Goal: Task Accomplishment & Management: Use online tool/utility

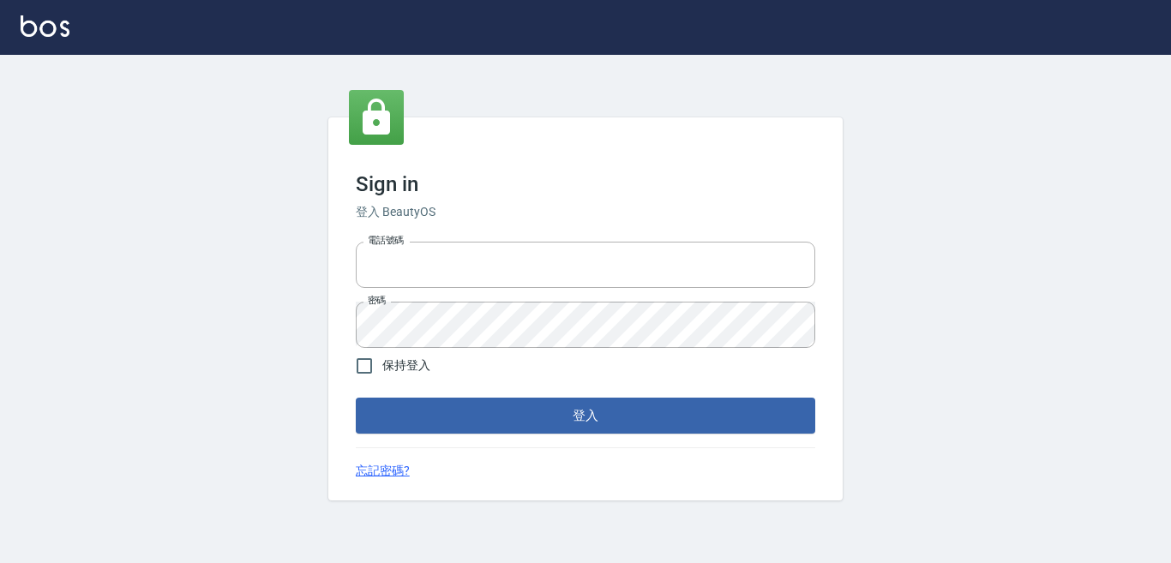
type input "0228278166"
click at [690, 397] on form "電話號碼 [PHONE_NUMBER] 電話號碼 密碼 密碼 保持登入 登入" at bounding box center [585, 334] width 459 height 199
click at [690, 402] on button "登入" at bounding box center [585, 416] width 459 height 36
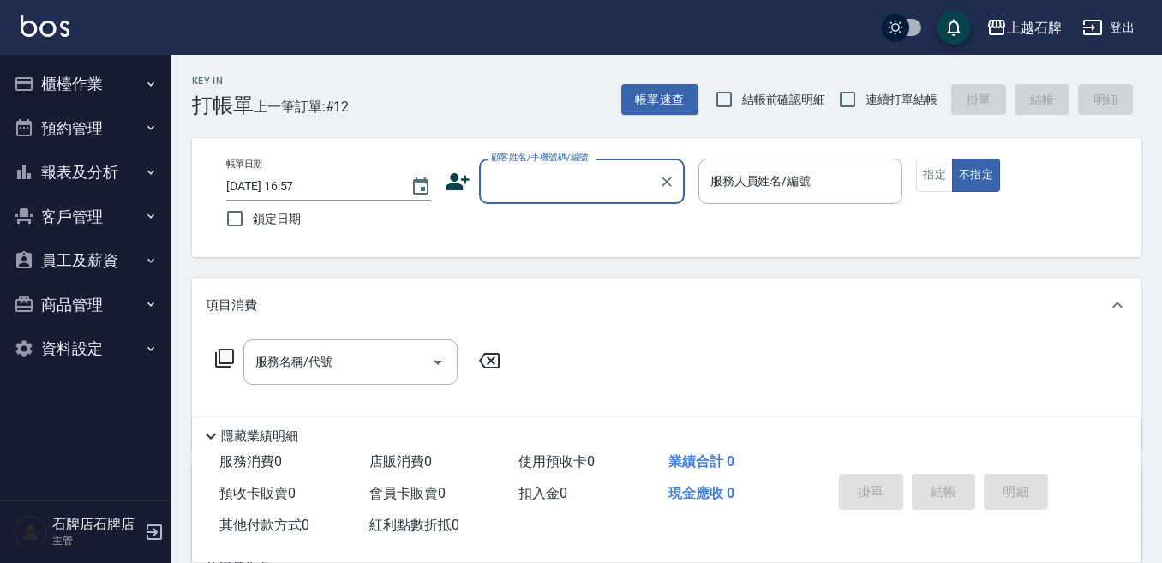
click at [111, 159] on button "報表及分析" at bounding box center [86, 172] width 158 height 45
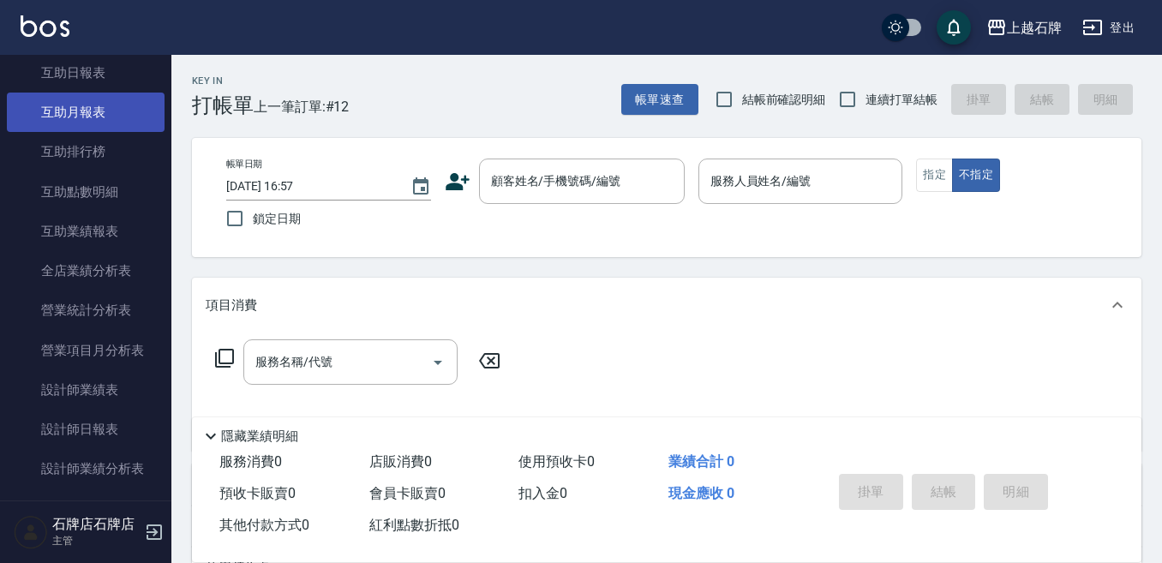
scroll to position [429, 0]
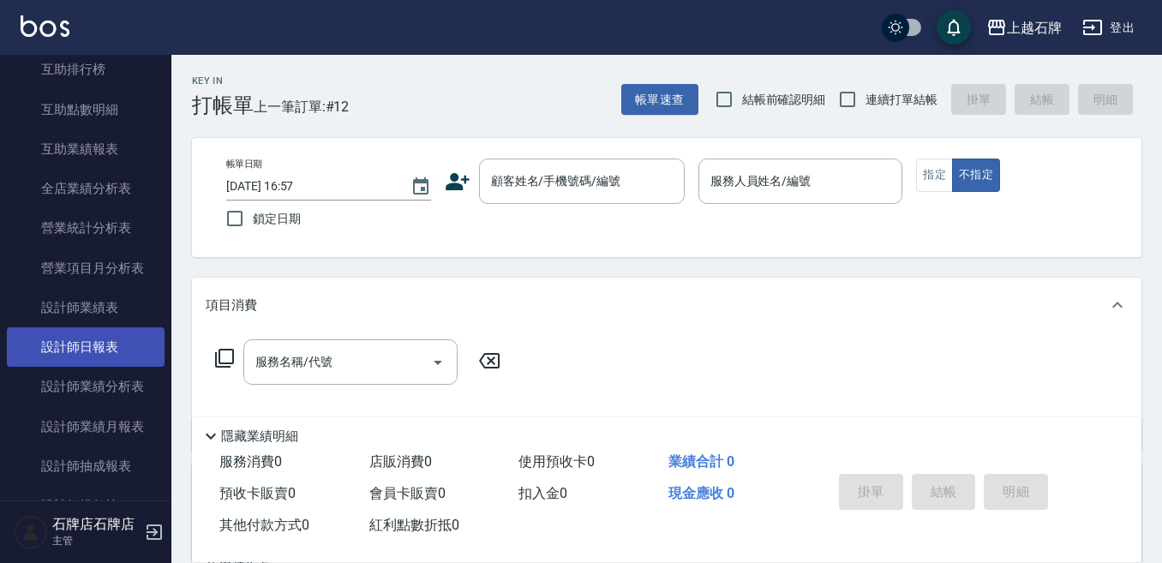
click at [140, 358] on link "設計師日報表" at bounding box center [86, 346] width 158 height 39
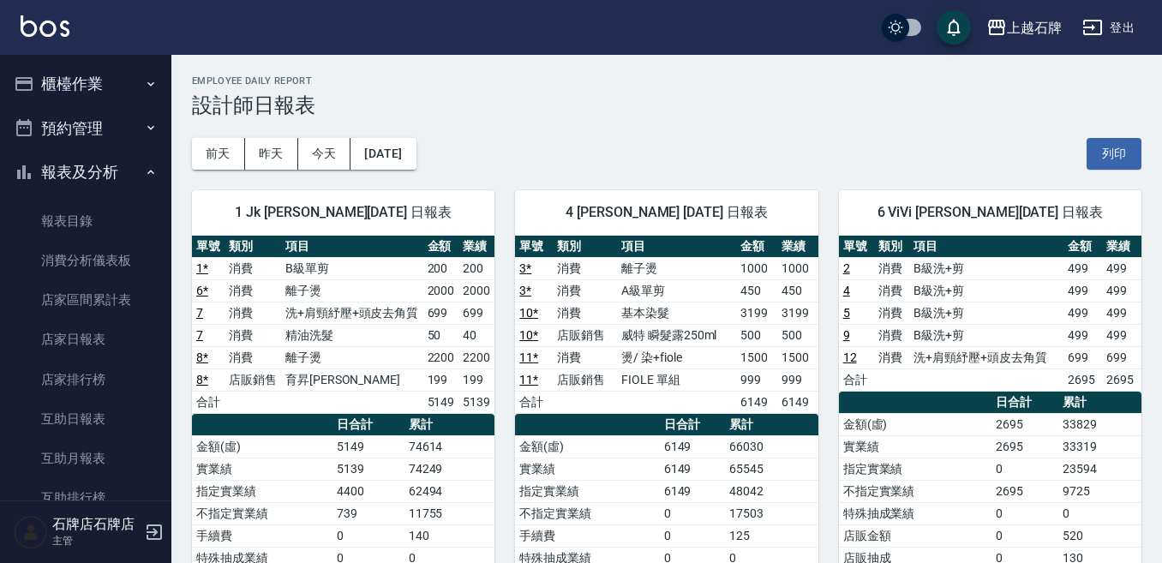
click at [47, 89] on button "櫃檯作業" at bounding box center [86, 84] width 158 height 45
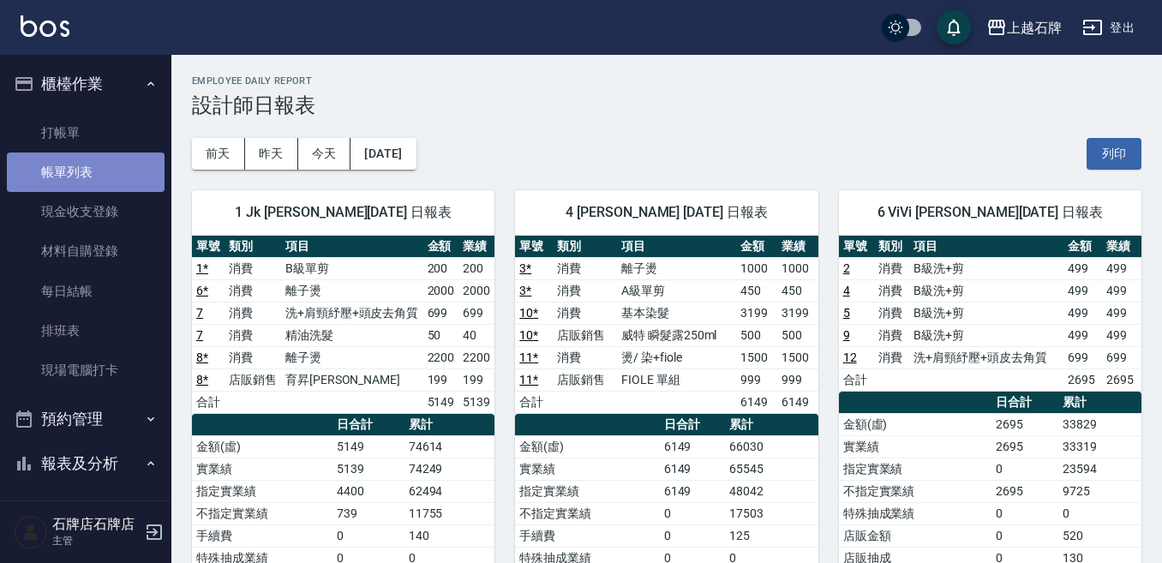
drag, startPoint x: 89, startPoint y: 167, endPoint x: 79, endPoint y: 139, distance: 30.1
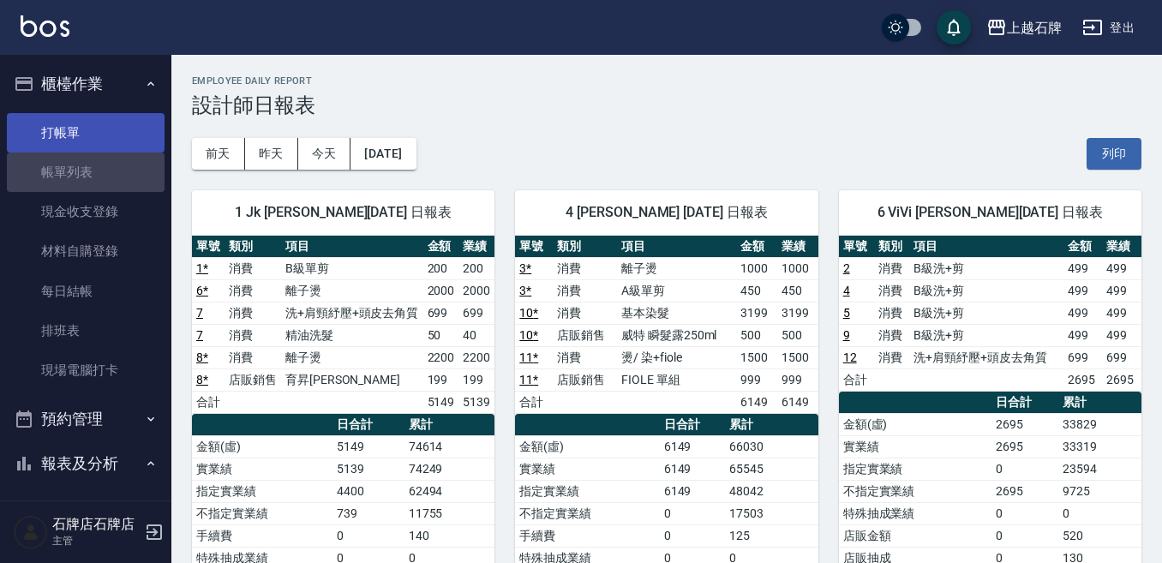
click at [89, 166] on link "帳單列表" at bounding box center [86, 172] width 158 height 39
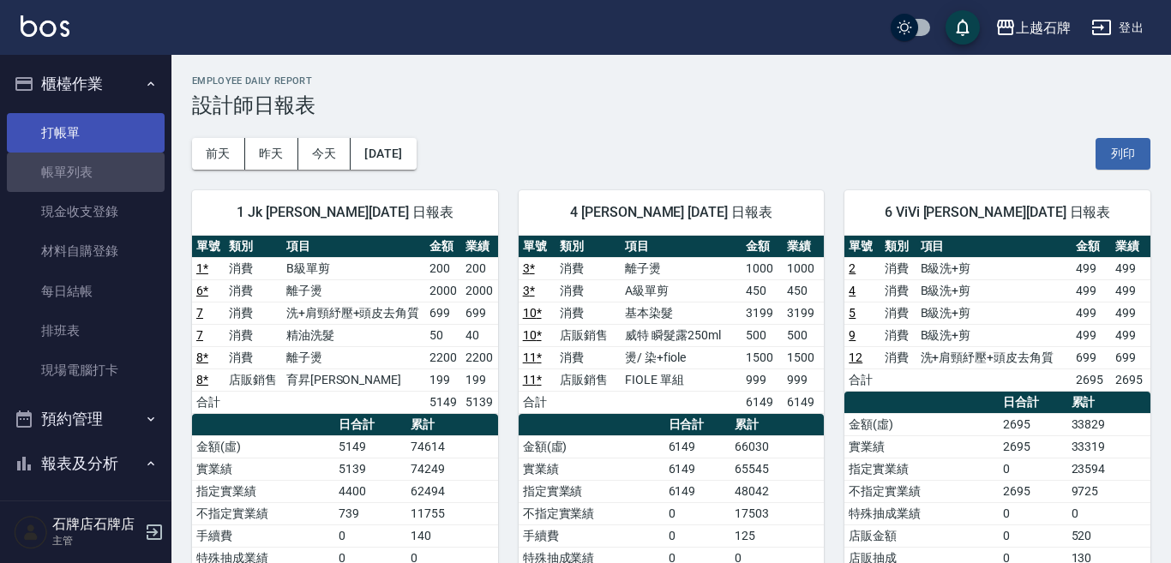
click at [81, 135] on link "打帳單" at bounding box center [86, 132] width 158 height 39
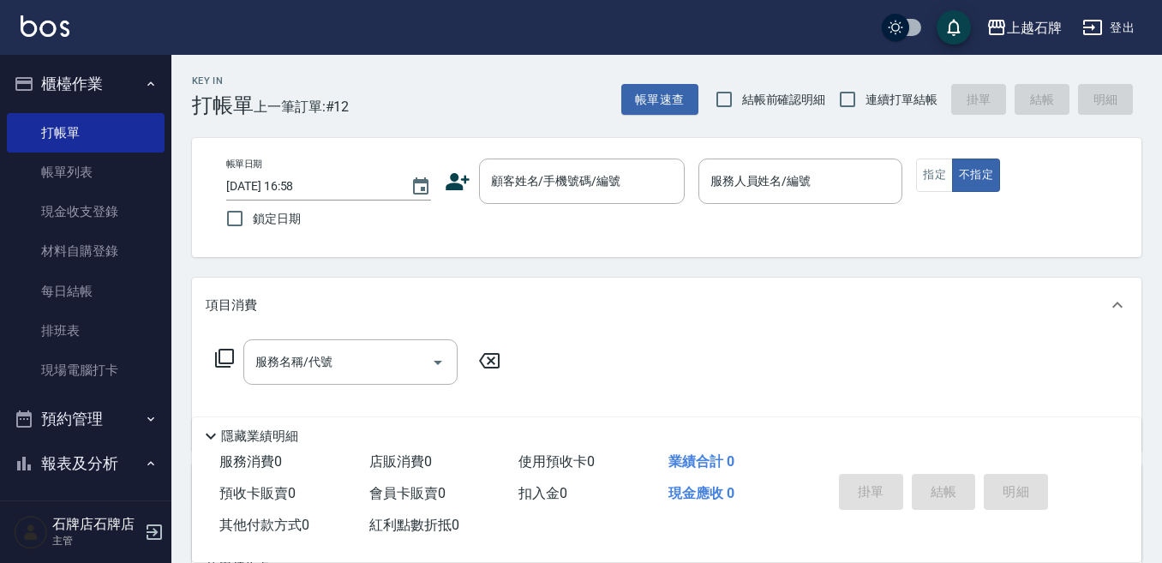
click at [551, 88] on div "Key In 打帳單 上一筆訂單:#12 帳單速查 結帳前確認明細 連續打單結帳 掛單 結帳 明細" at bounding box center [656, 86] width 970 height 63
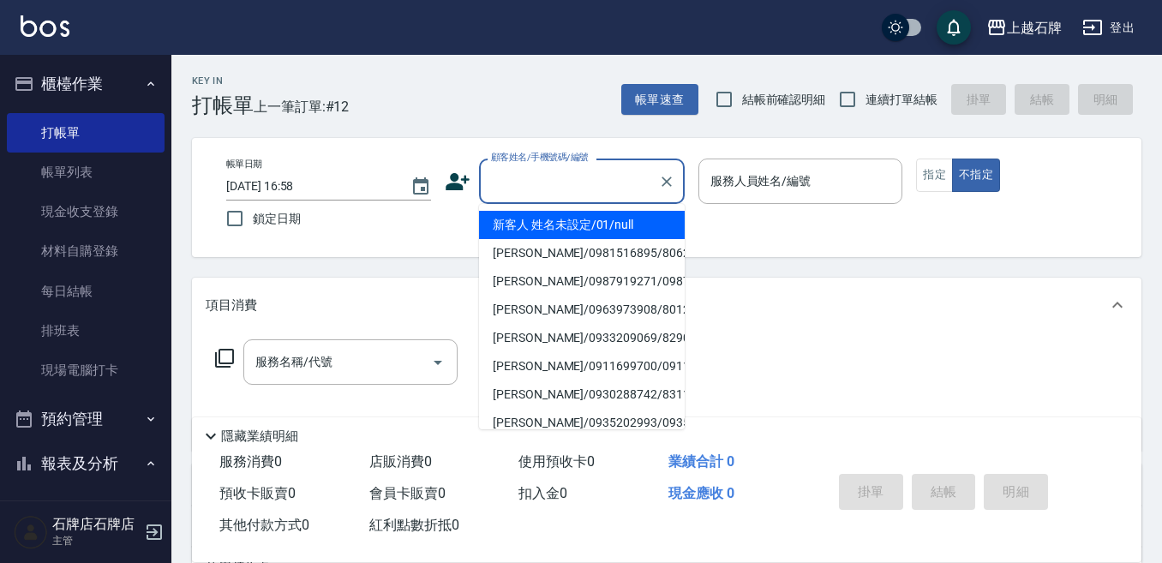
click at [575, 177] on input "顧客姓名/手機號碼/編號" at bounding box center [569, 181] width 165 height 30
click at [579, 223] on li "新客人 姓名未設定/01/null" at bounding box center [582, 225] width 206 height 28
type input "新客人 姓名未設定/01/null"
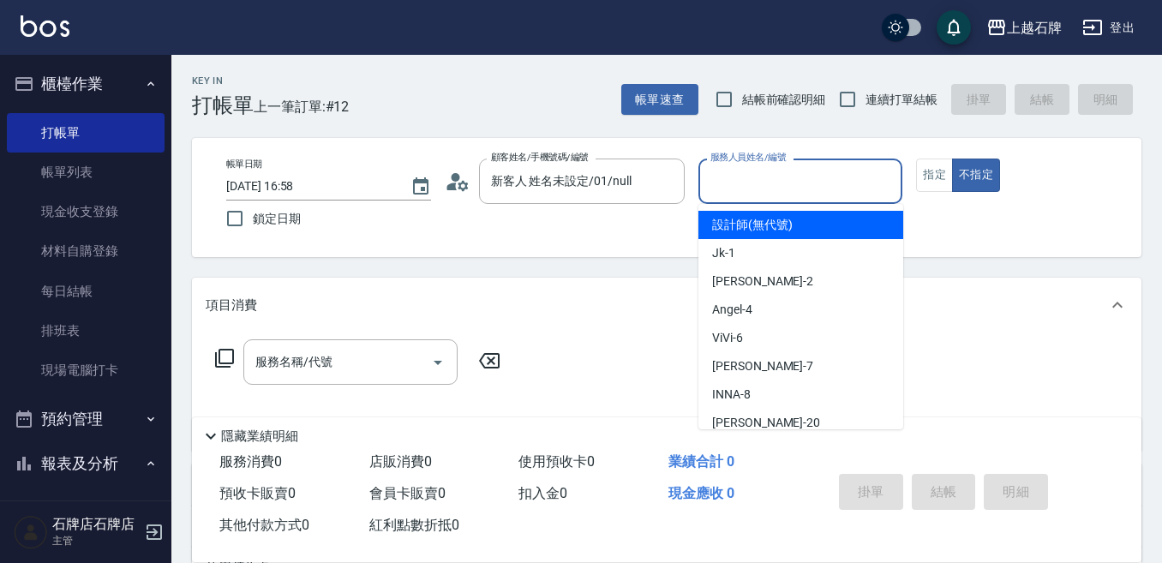
click at [818, 181] on input "服務人員姓名/編號" at bounding box center [800, 181] width 189 height 30
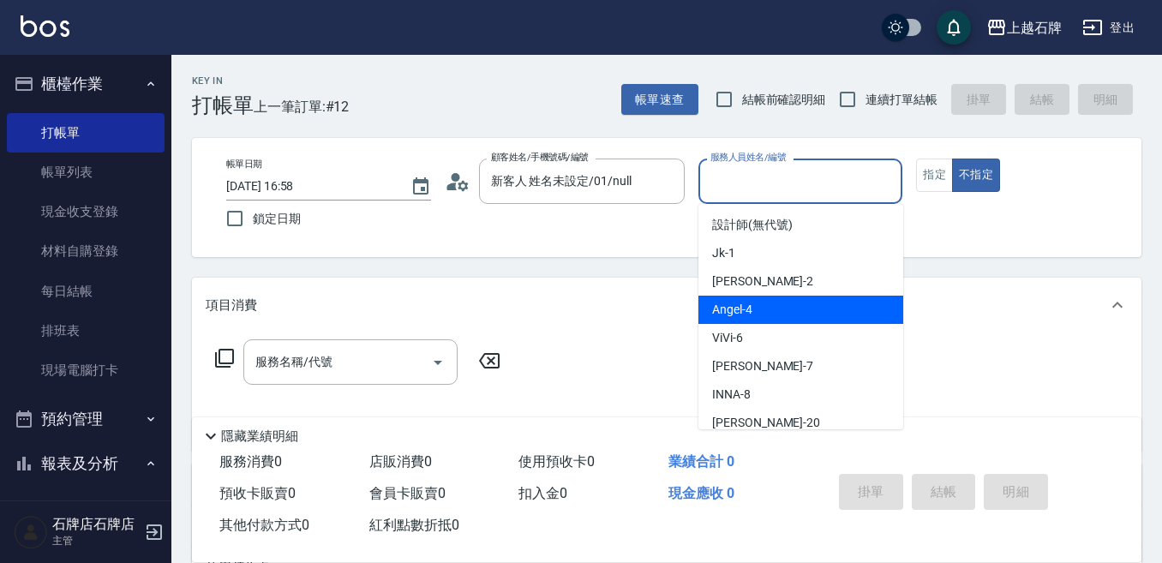
drag, startPoint x: 796, startPoint y: 311, endPoint x: 753, endPoint y: 311, distance: 43.7
click at [796, 306] on div "[PERSON_NAME] -4" at bounding box center [801, 310] width 205 height 28
type input "[PERSON_NAME]-4"
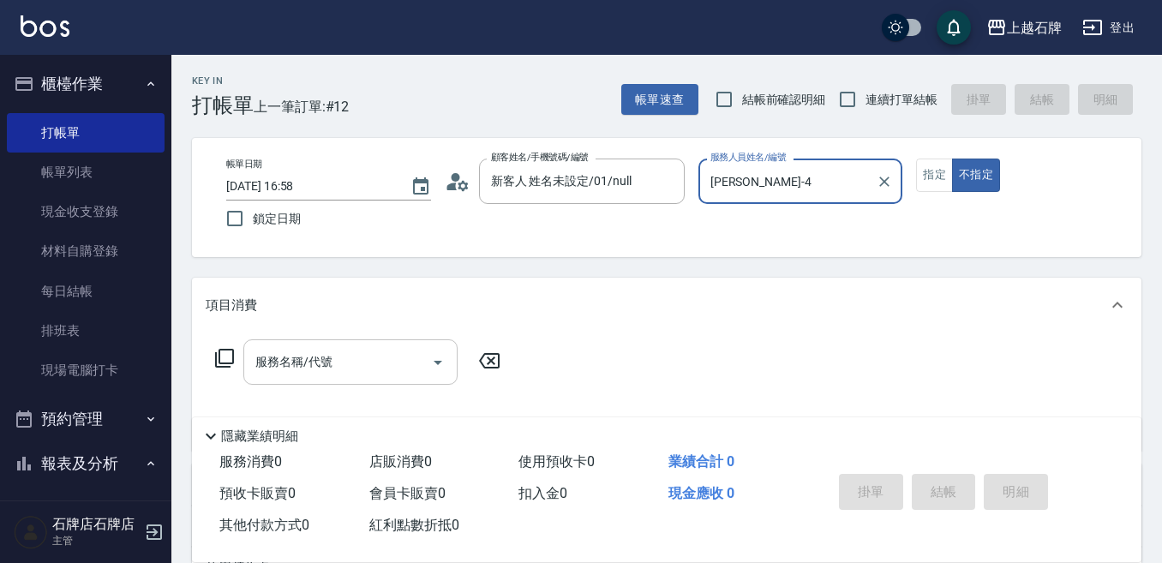
click at [350, 368] on input "服務名稱/代號" at bounding box center [337, 362] width 173 height 30
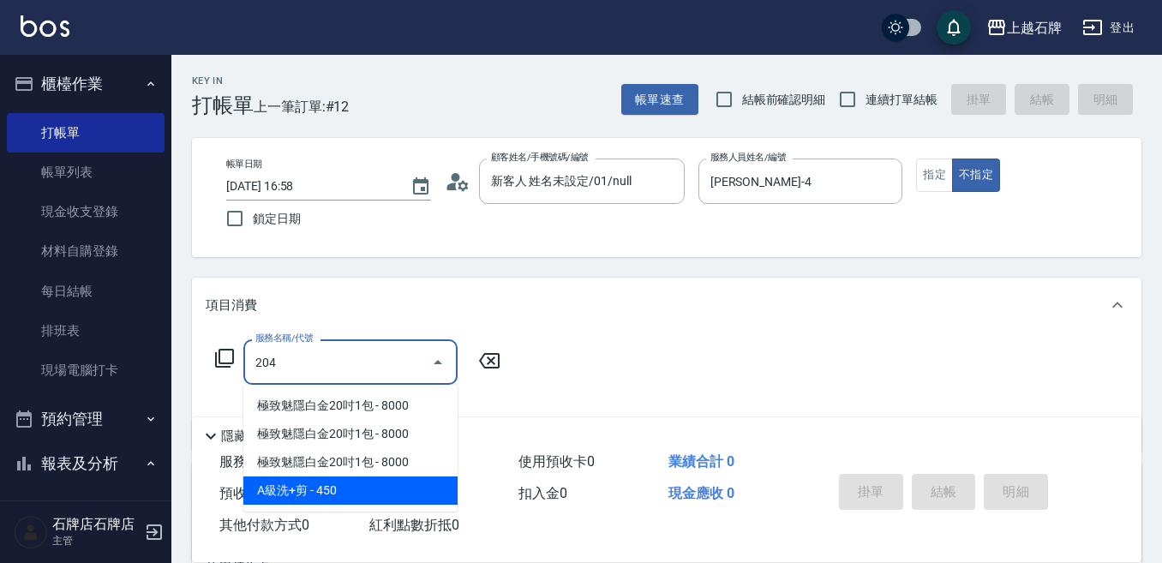
click at [382, 492] on span "A級洗+剪 - 450" at bounding box center [350, 491] width 214 height 28
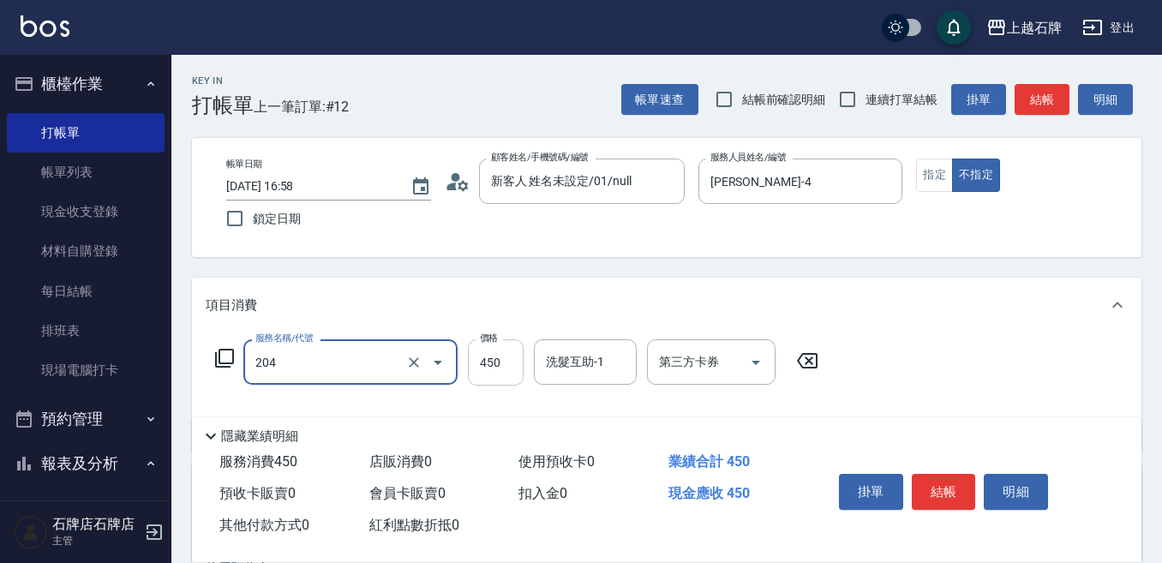
type input "A級洗+剪(204)"
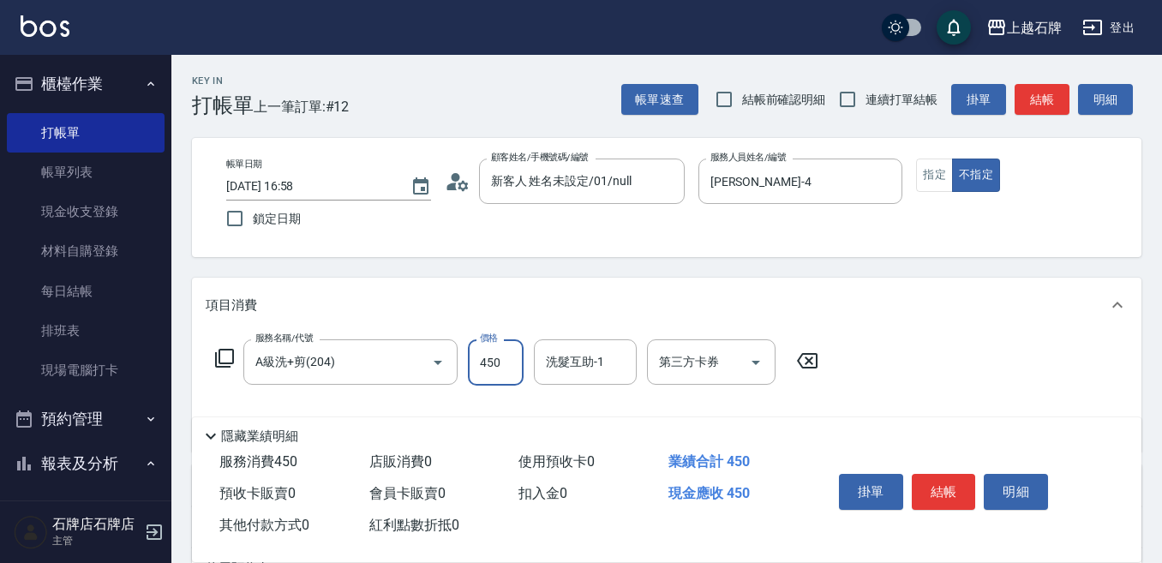
click at [501, 371] on input "450" at bounding box center [496, 362] width 56 height 46
type input "499"
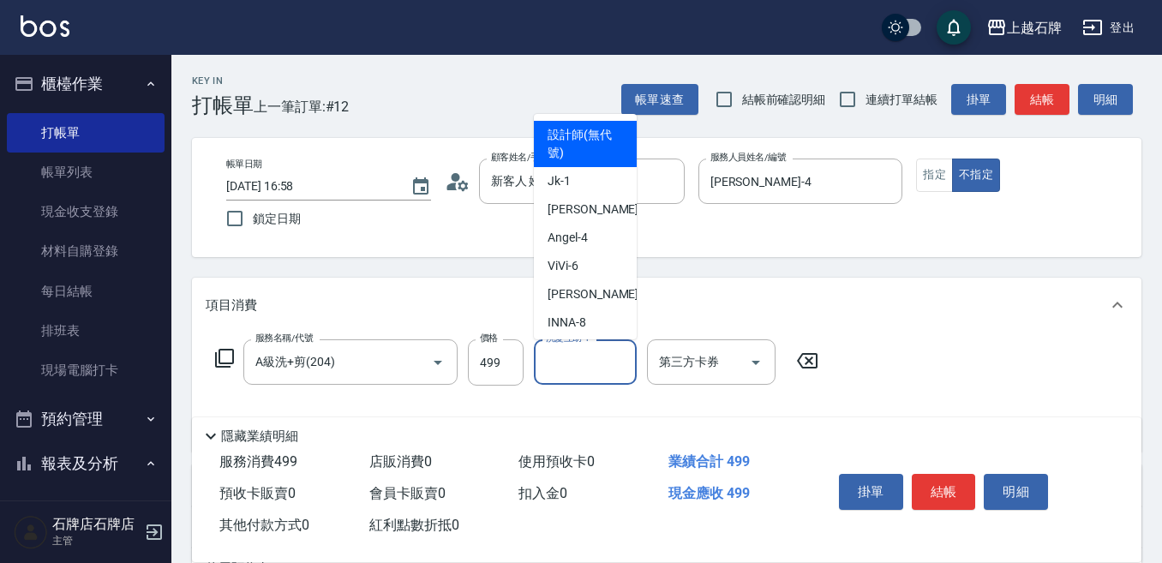
click at [617, 360] on input "洗髮互助-1" at bounding box center [585, 362] width 87 height 30
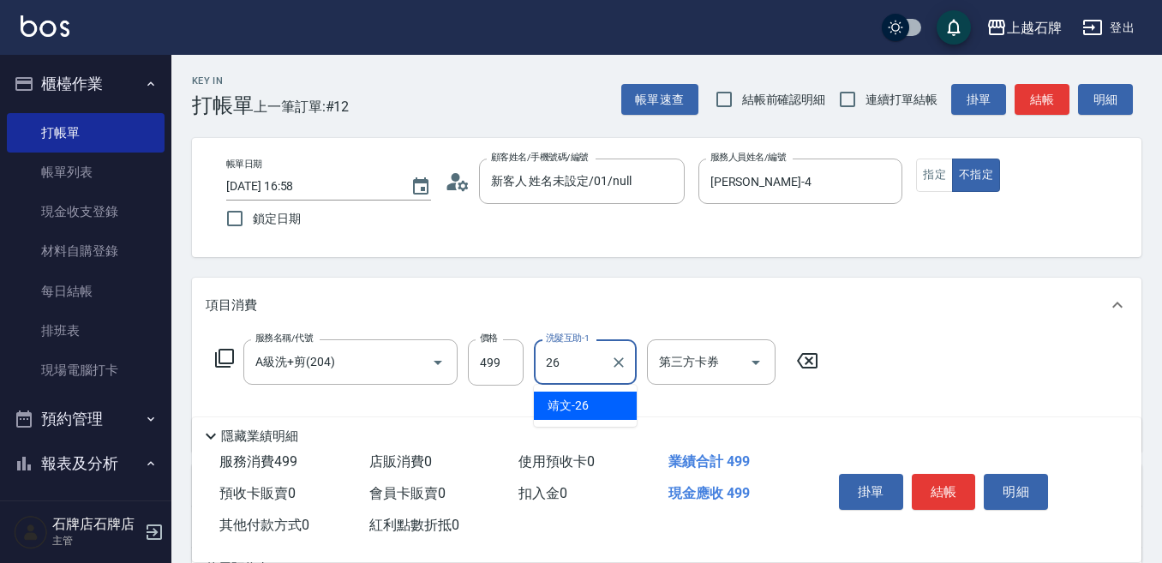
click at [618, 399] on div "靖文 -26" at bounding box center [585, 406] width 103 height 28
type input "靖文-26"
click at [939, 474] on button "結帳" at bounding box center [944, 492] width 64 height 36
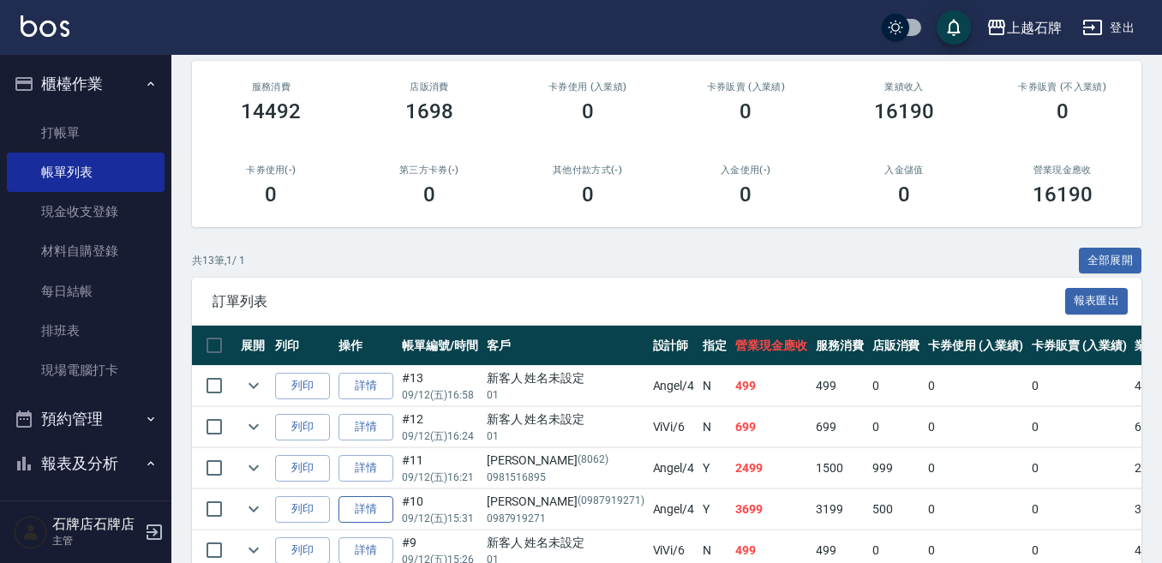
scroll to position [257, 0]
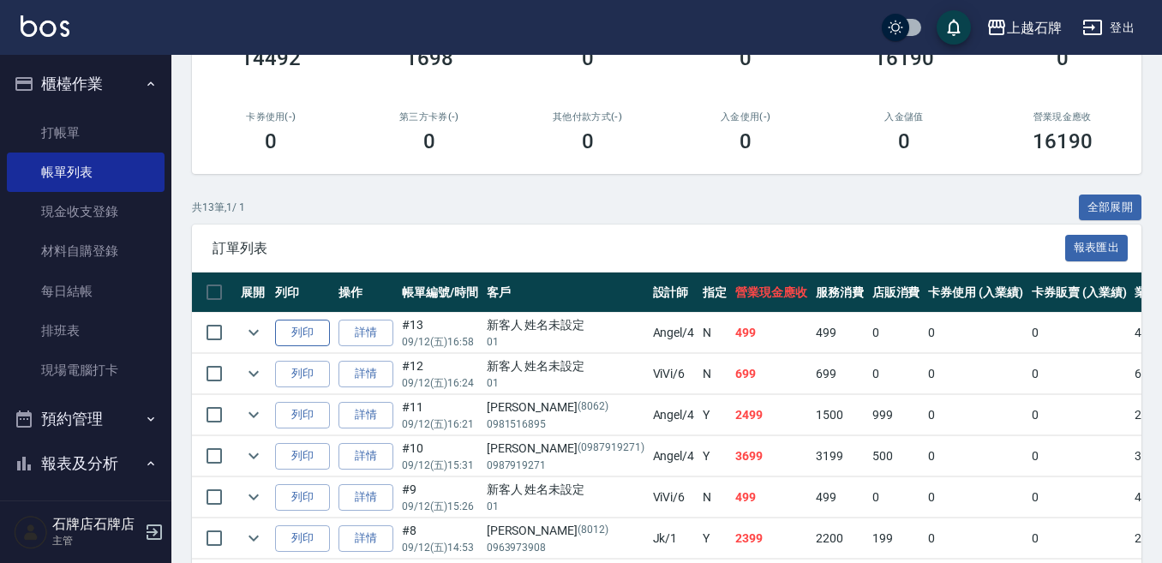
click at [305, 327] on button "列印" at bounding box center [302, 333] width 55 height 27
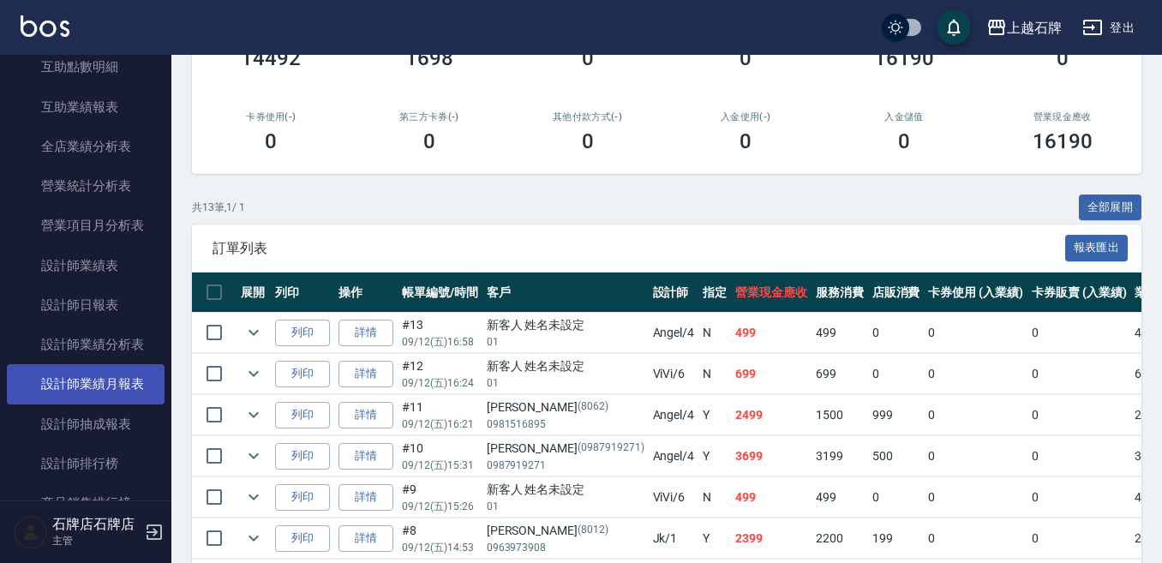
scroll to position [771, 0]
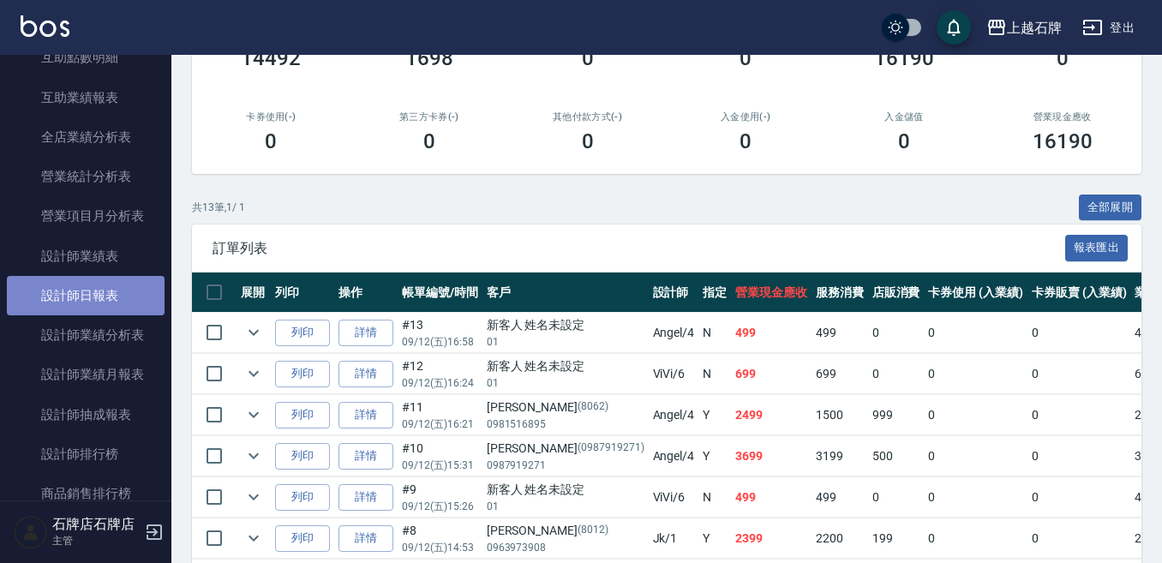
click at [92, 292] on link "設計師日報表" at bounding box center [86, 295] width 158 height 39
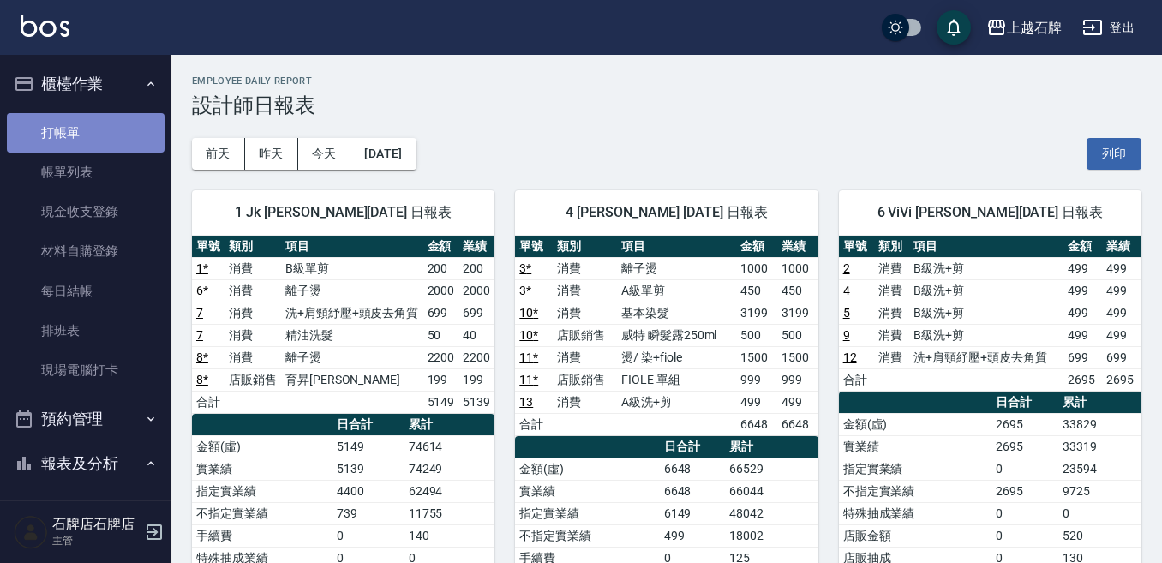
click at [96, 124] on link "打帳單" at bounding box center [86, 132] width 158 height 39
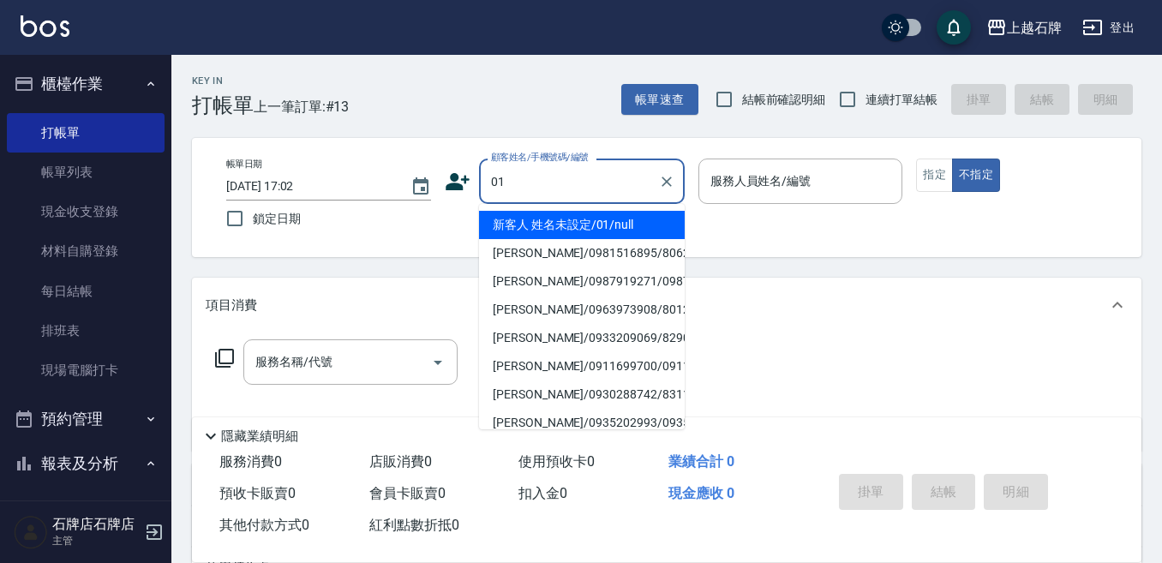
type input "01"
type input "6"
type input "新客人 姓名未設定/01/null"
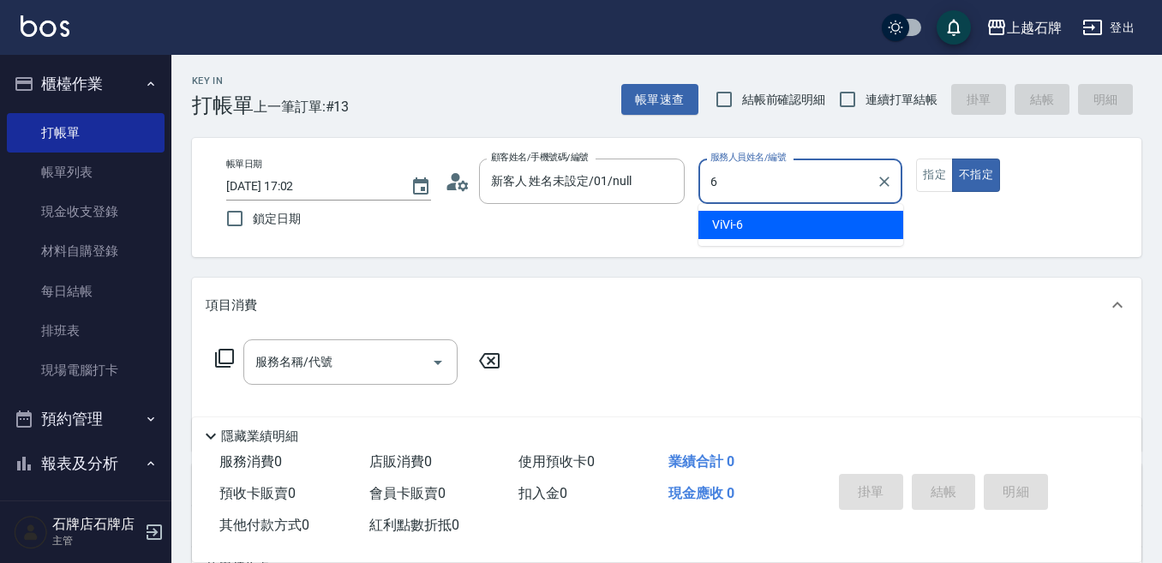
type input "6"
type button "false"
type input "ViVi-6"
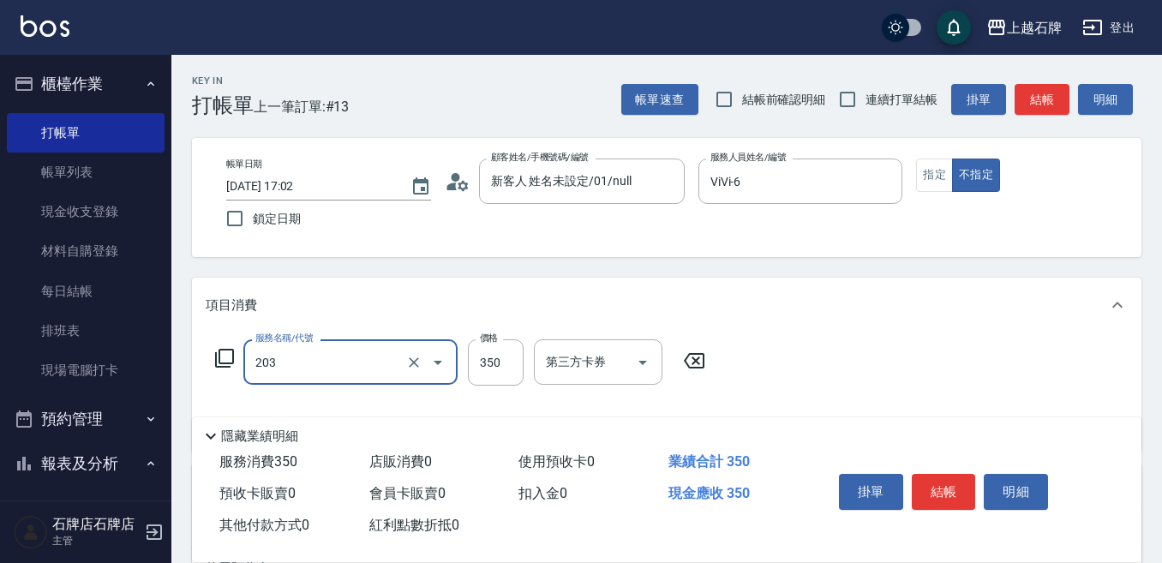
type input "B級洗+剪(203)"
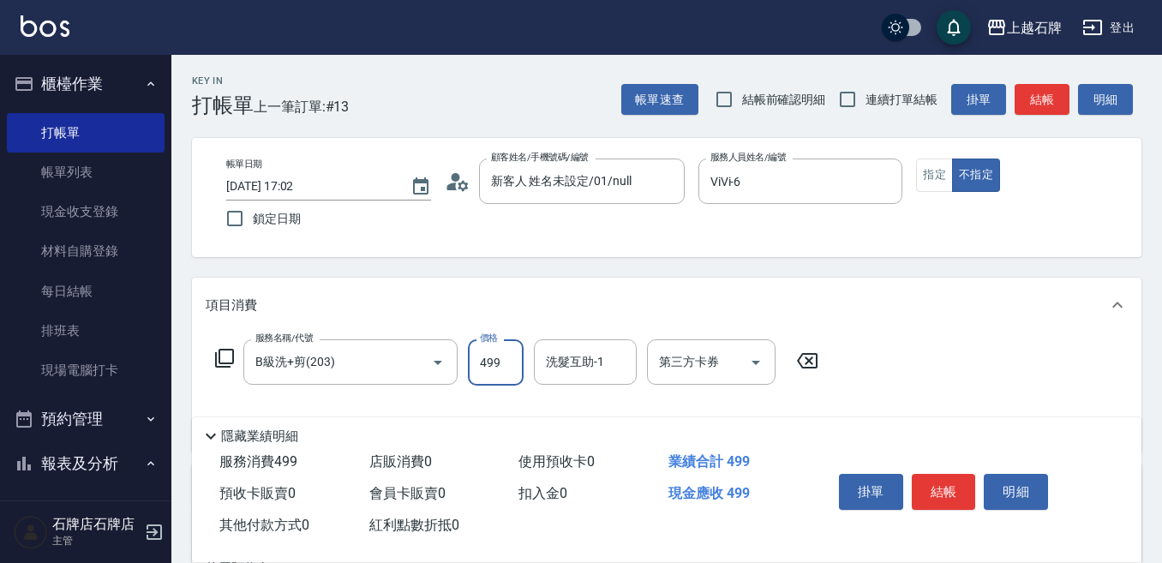
type input "499"
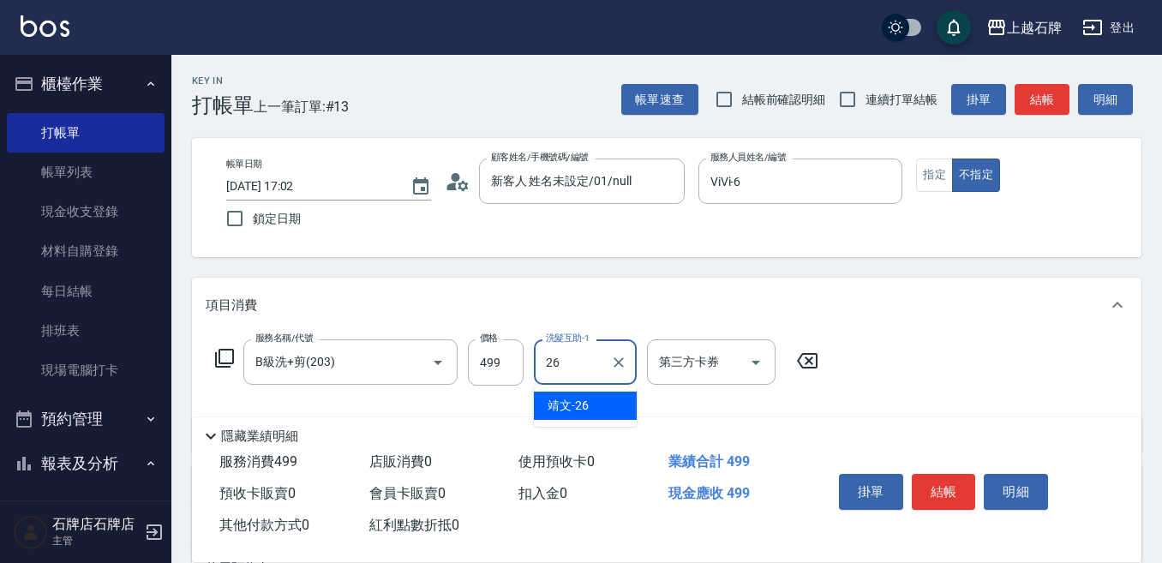
type input "靖文-26"
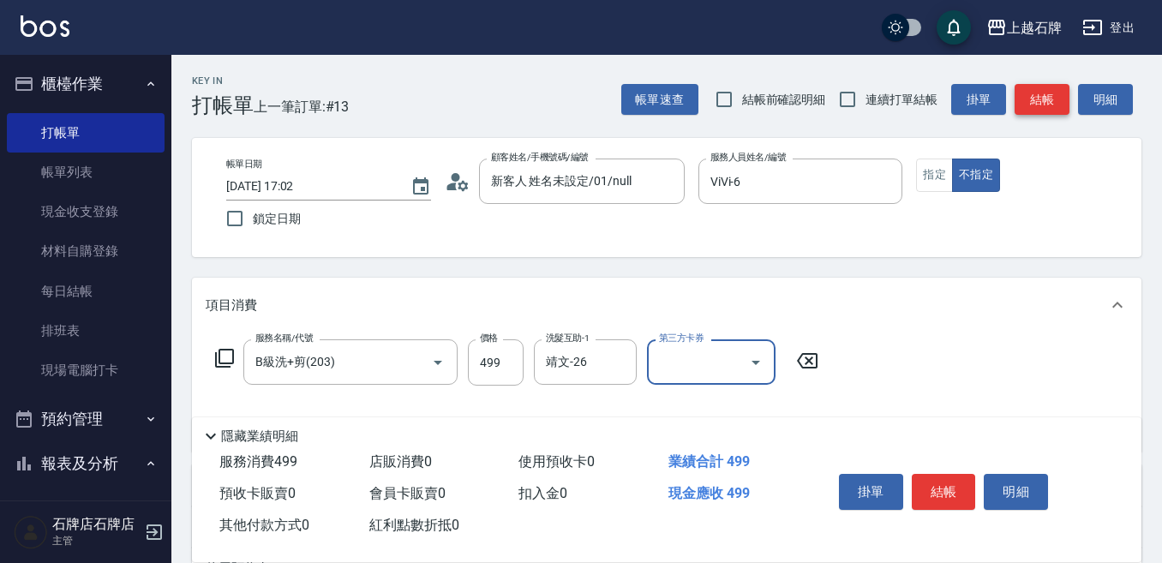
click at [1041, 84] on button "結帳" at bounding box center [1042, 100] width 55 height 32
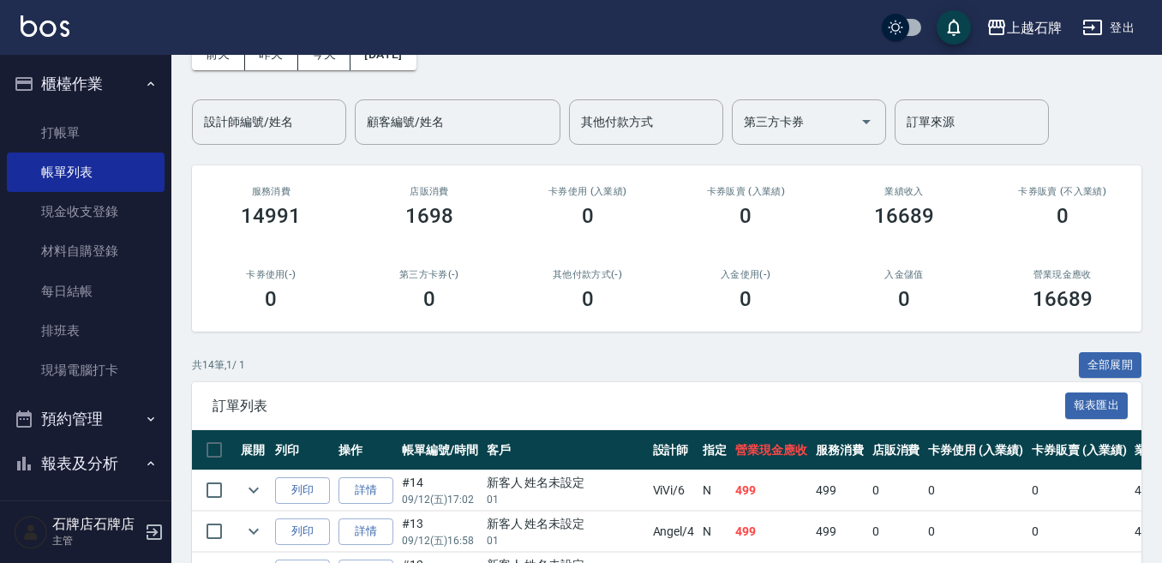
scroll to position [257, 0]
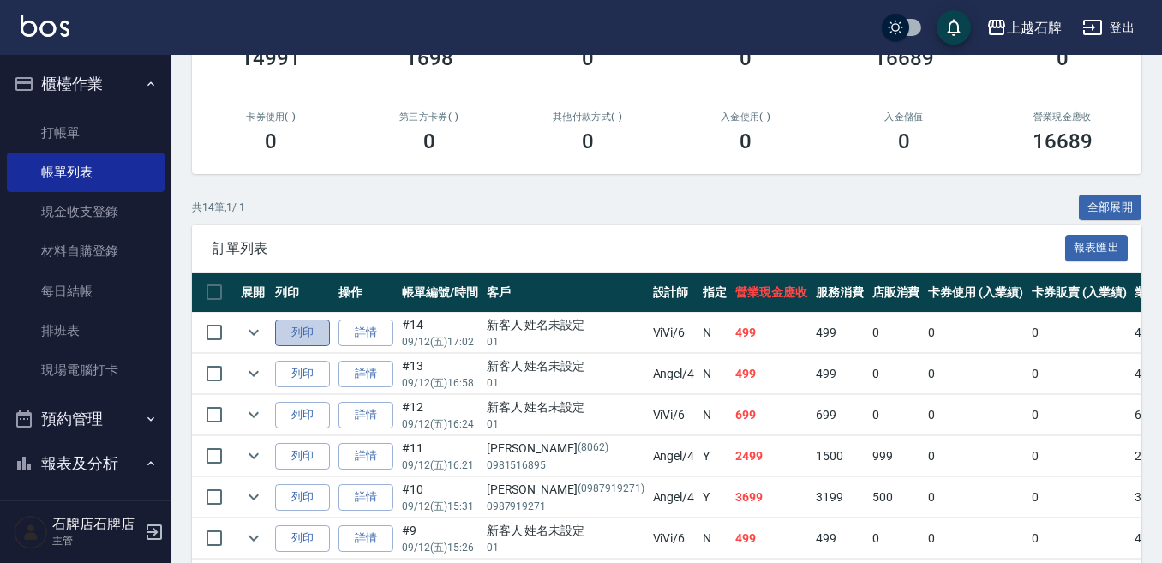
drag, startPoint x: 297, startPoint y: 333, endPoint x: 345, endPoint y: 323, distance: 48.9
click at [301, 332] on button "列印" at bounding box center [302, 333] width 55 height 27
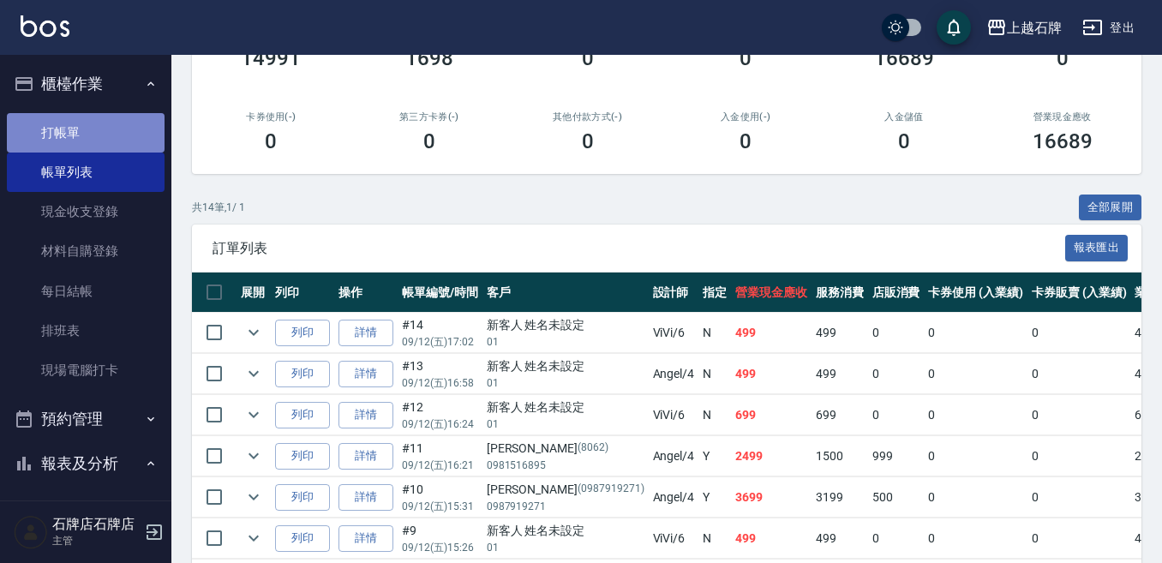
click at [113, 134] on link "打帳單" at bounding box center [86, 132] width 158 height 39
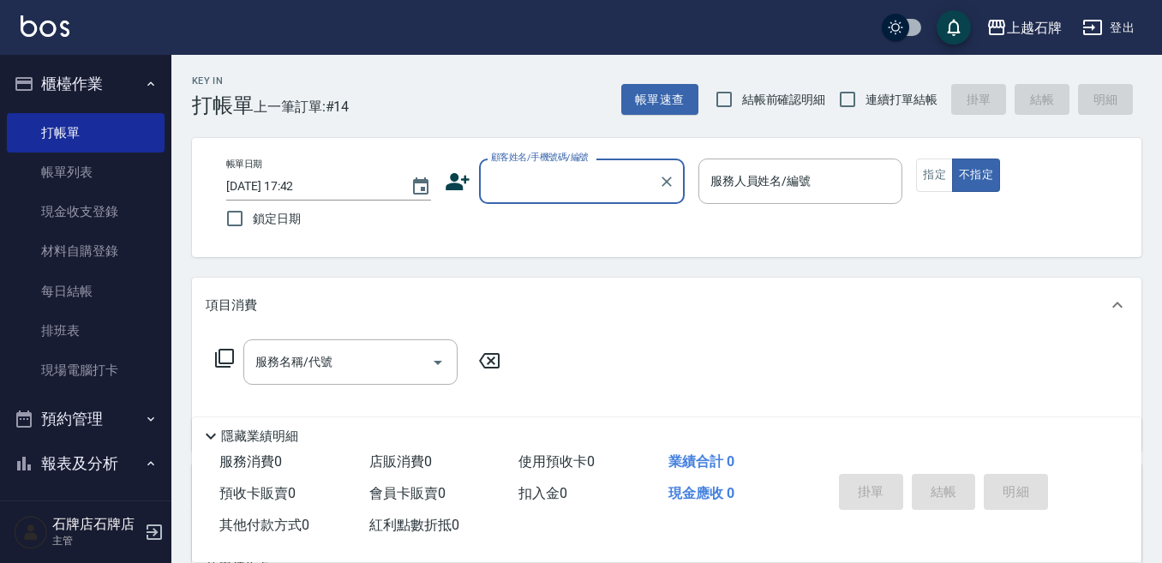
click at [581, 178] on input "顧客姓名/手機號碼/編號" at bounding box center [569, 181] width 165 height 30
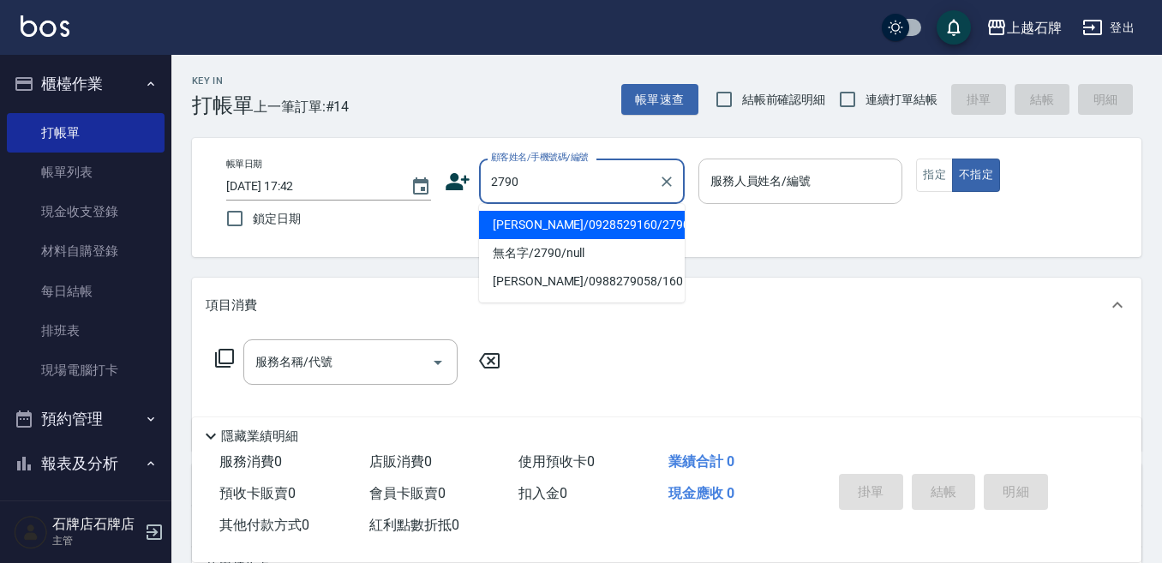
drag, startPoint x: 592, startPoint y: 221, endPoint x: 800, endPoint y: 159, distance: 216.7
click at [599, 219] on li "[PERSON_NAME]/0928529160/2790" at bounding box center [582, 225] width 206 height 28
type input "[PERSON_NAME]/0928529160/2790"
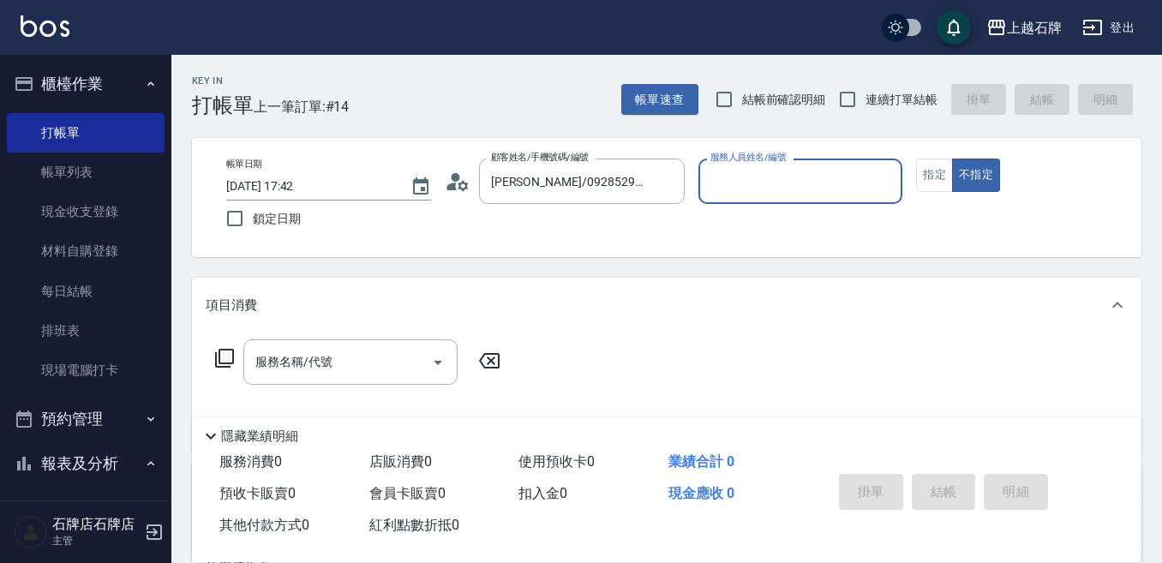
drag, startPoint x: 783, startPoint y: 165, endPoint x: 795, endPoint y: 202, distance: 39.3
click at [788, 171] on div "服務人員姓名/編號" at bounding box center [801, 181] width 205 height 45
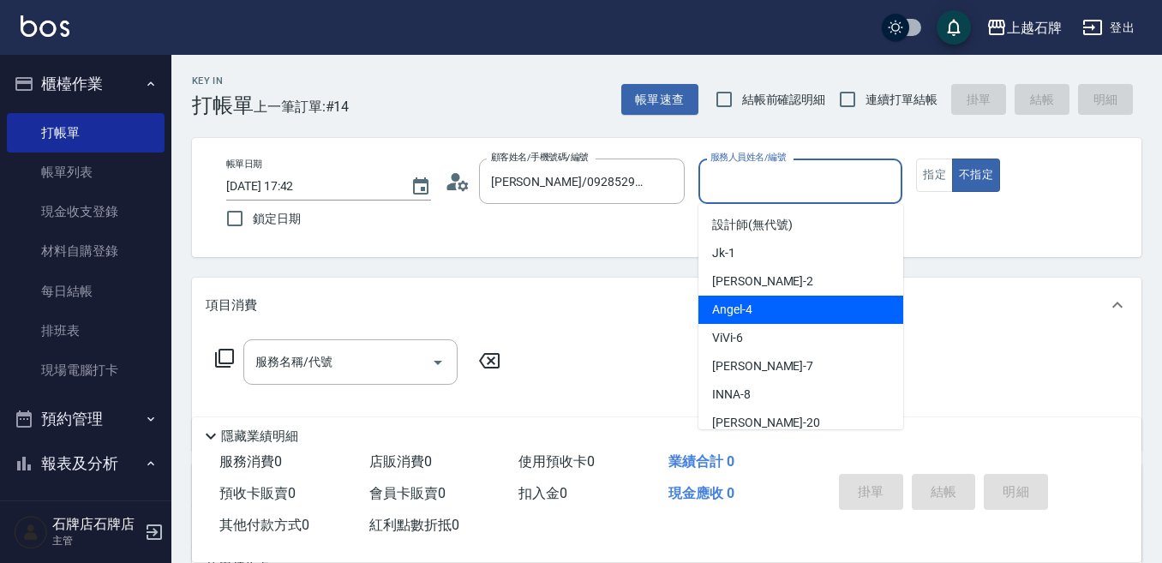
drag, startPoint x: 788, startPoint y: 312, endPoint x: 390, endPoint y: 326, distance: 398.0
click at [766, 312] on div "[PERSON_NAME] -4" at bounding box center [801, 310] width 205 height 28
type input "[PERSON_NAME]-4"
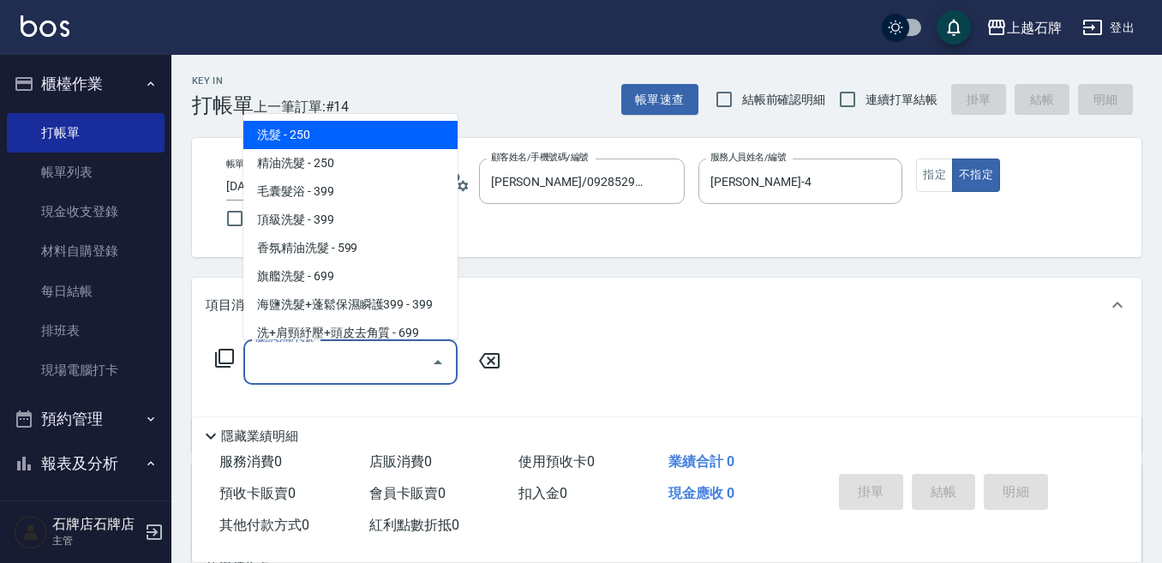
drag, startPoint x: 371, startPoint y: 369, endPoint x: 377, endPoint y: 333, distance: 36.5
click at [371, 368] on input "服務名稱/代號" at bounding box center [337, 362] width 173 height 30
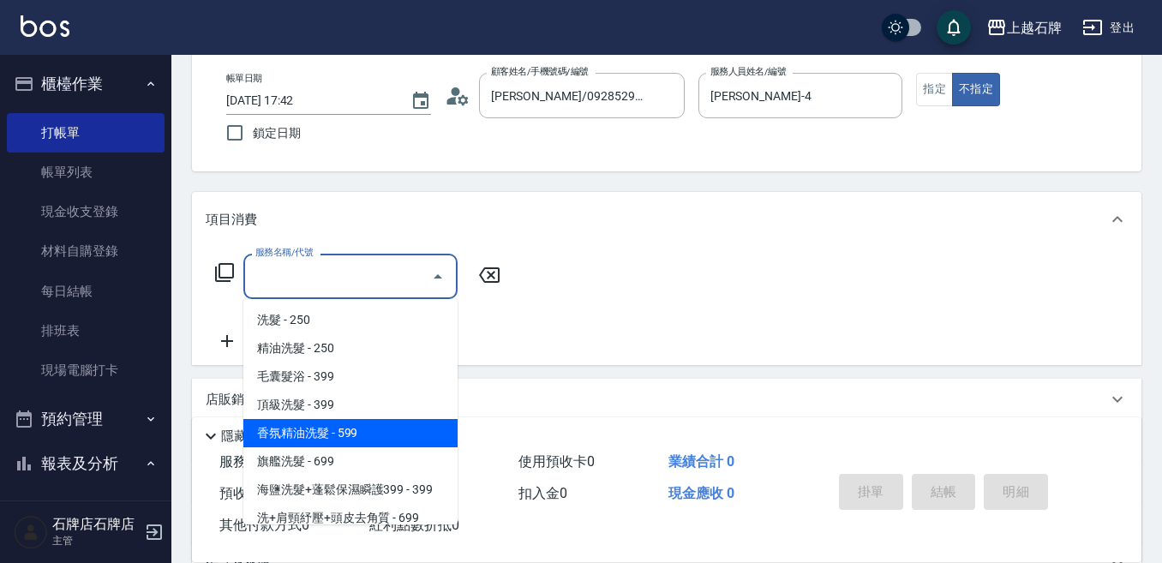
click at [387, 437] on span "香氛精油洗髮 - 599" at bounding box center [350, 433] width 214 height 28
type input "香氛精油洗髮(105)"
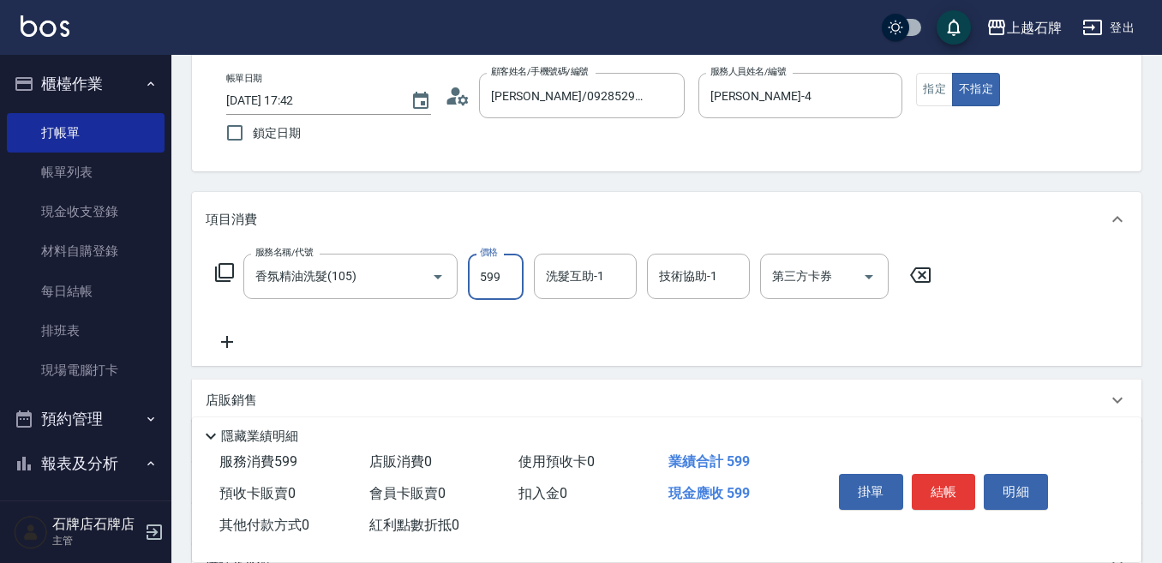
click at [501, 284] on input "599" at bounding box center [496, 277] width 56 height 46
type input "799"
click at [590, 278] on input "洗髮互助-1" at bounding box center [585, 276] width 87 height 30
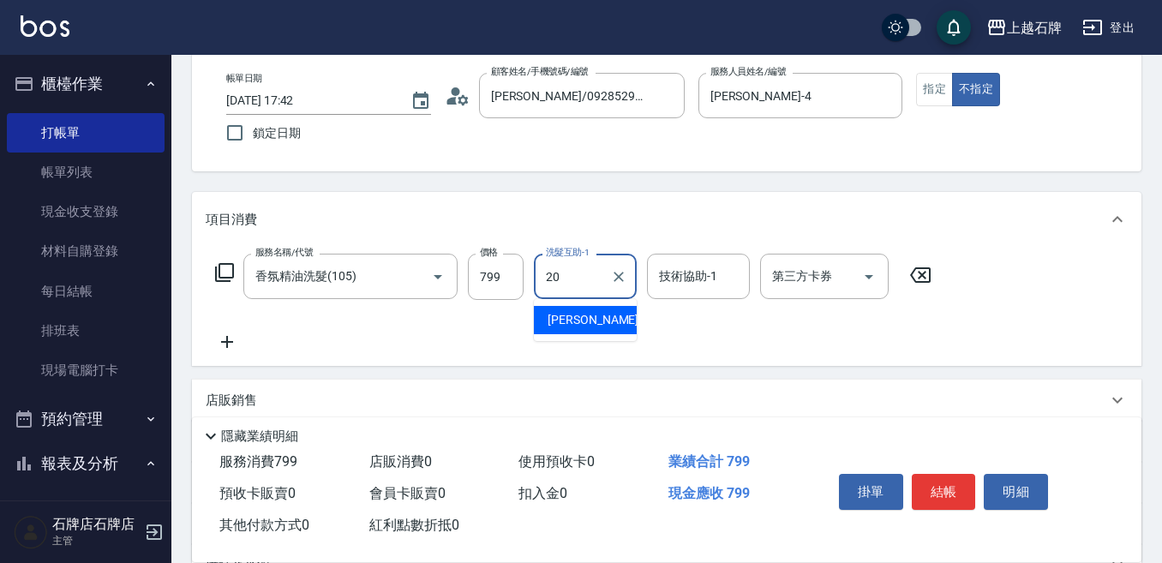
click at [597, 322] on div "[PERSON_NAME] -20" at bounding box center [585, 320] width 103 height 28
type input "[PERSON_NAME]-20"
click at [682, 280] on input "技術協助-1" at bounding box center [698, 276] width 87 height 30
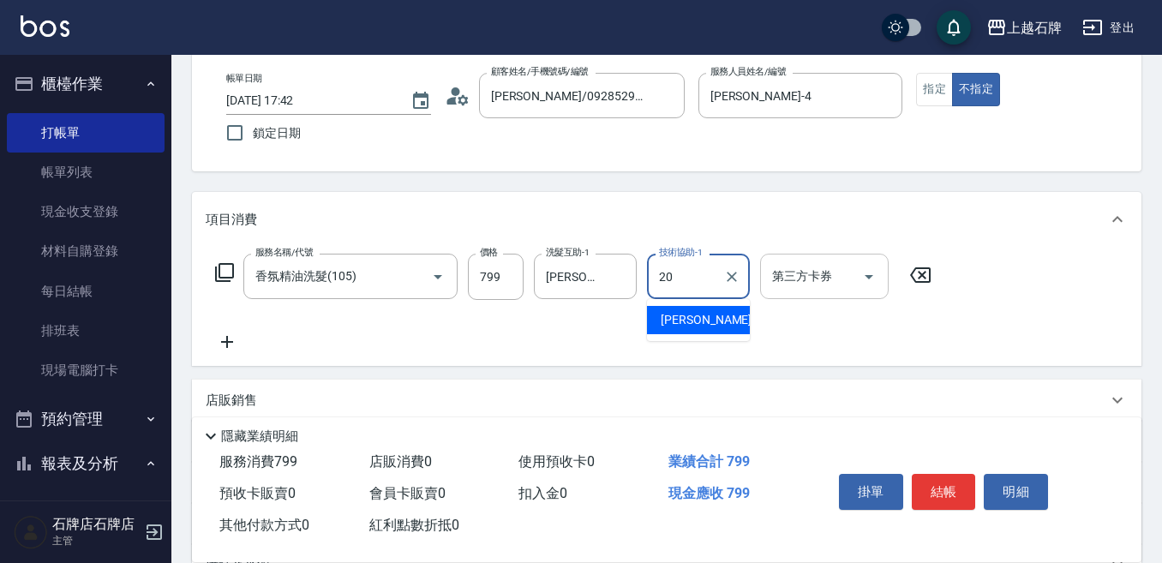
drag, startPoint x: 694, startPoint y: 323, endPoint x: 763, endPoint y: 291, distance: 75.6
click at [695, 323] on span "[PERSON_NAME] -20" at bounding box center [715, 320] width 108 height 18
type input "[PERSON_NAME]-20"
click at [935, 95] on button "指定" at bounding box center [934, 89] width 37 height 33
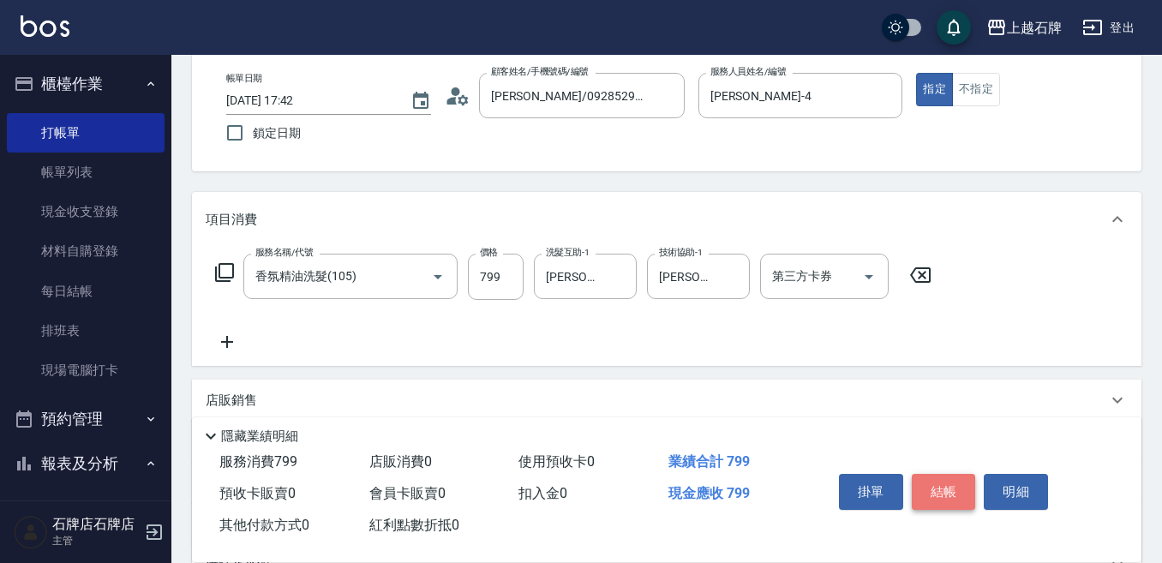
click at [954, 483] on button "結帳" at bounding box center [944, 492] width 64 height 36
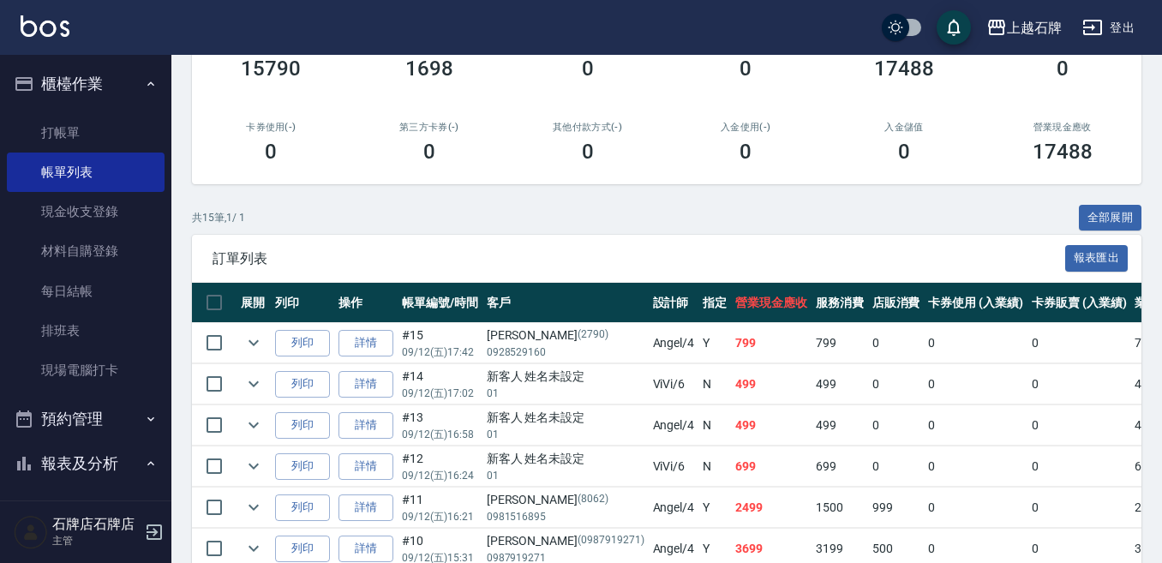
scroll to position [257, 0]
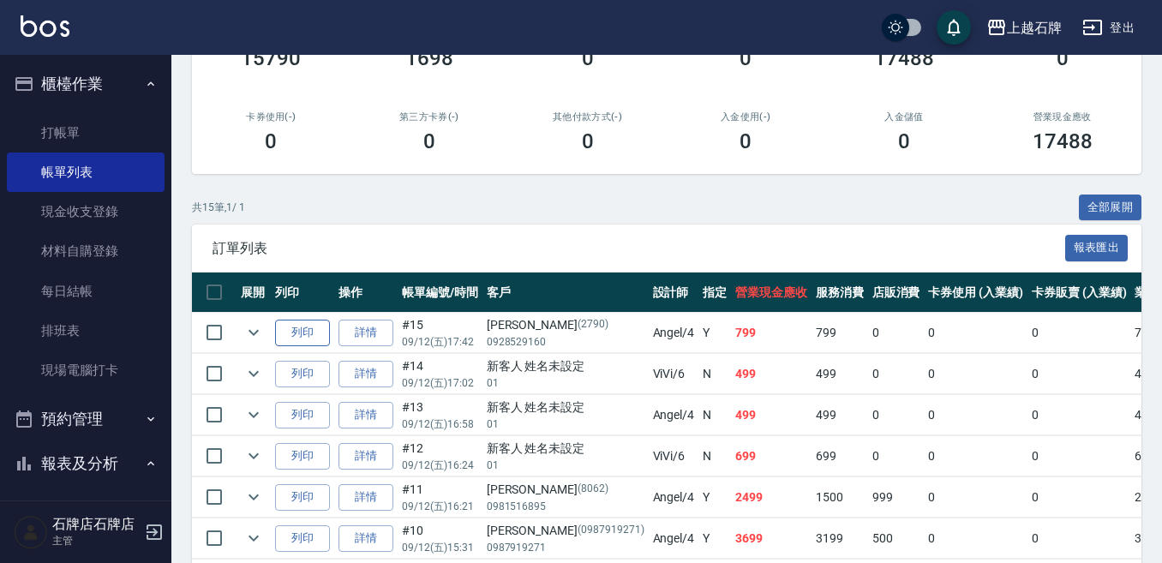
click at [323, 330] on button "列印" at bounding box center [302, 333] width 55 height 27
click at [99, 130] on link "打帳單" at bounding box center [86, 132] width 158 height 39
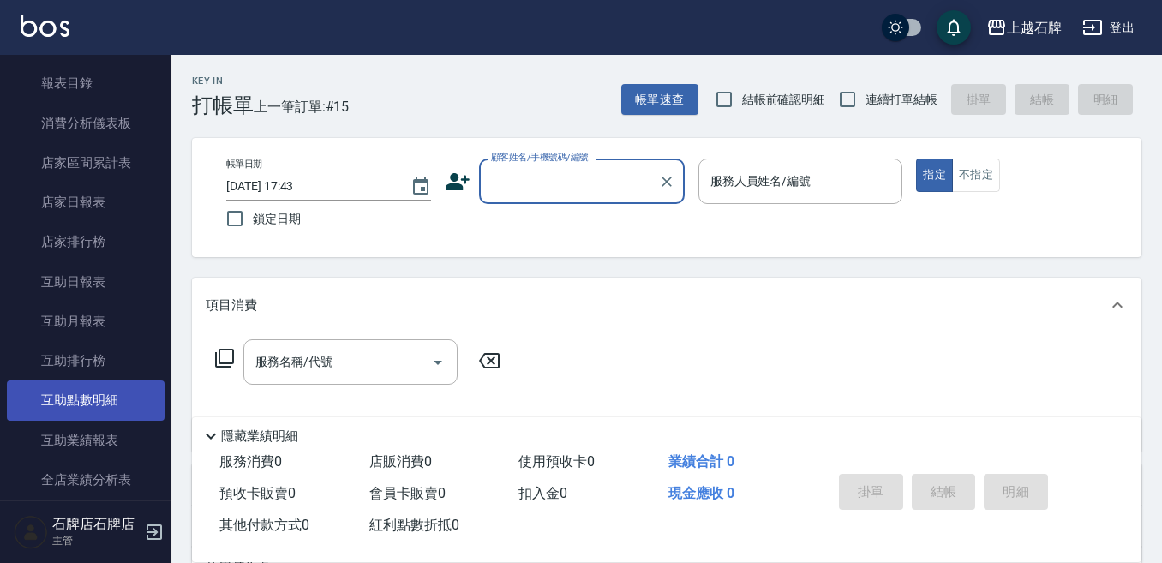
scroll to position [686, 0]
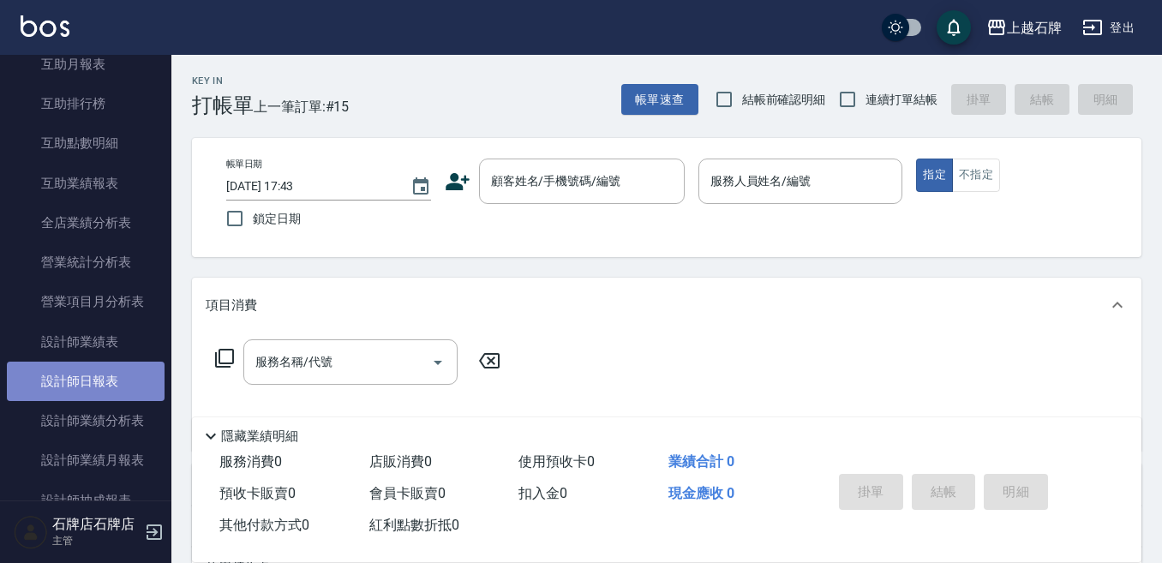
click at [88, 385] on link "設計師日報表" at bounding box center [86, 381] width 158 height 39
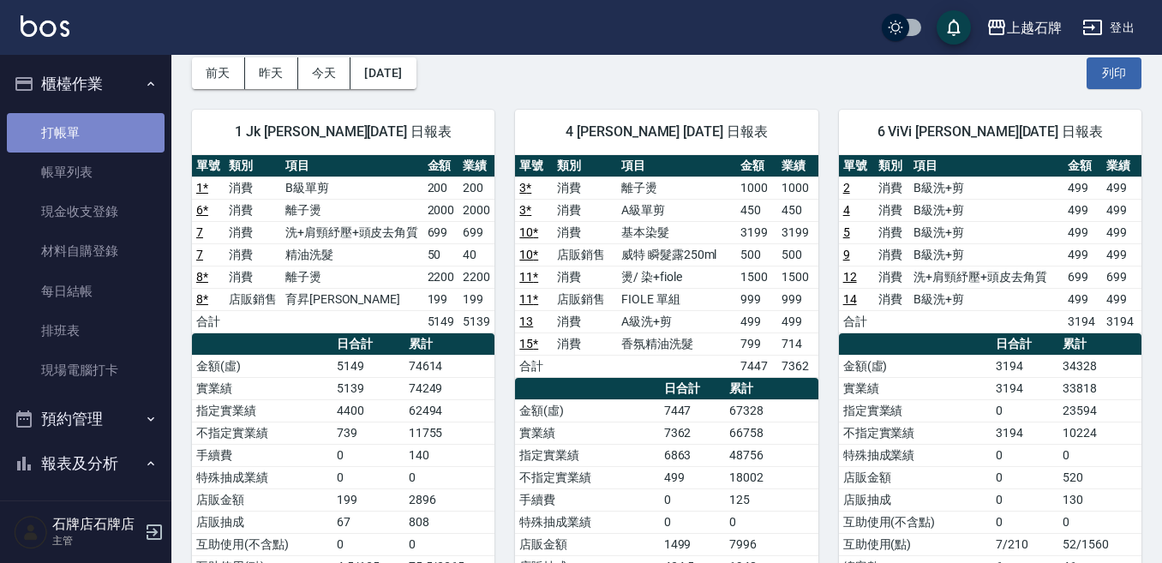
click at [116, 135] on link "打帳單" at bounding box center [86, 132] width 158 height 39
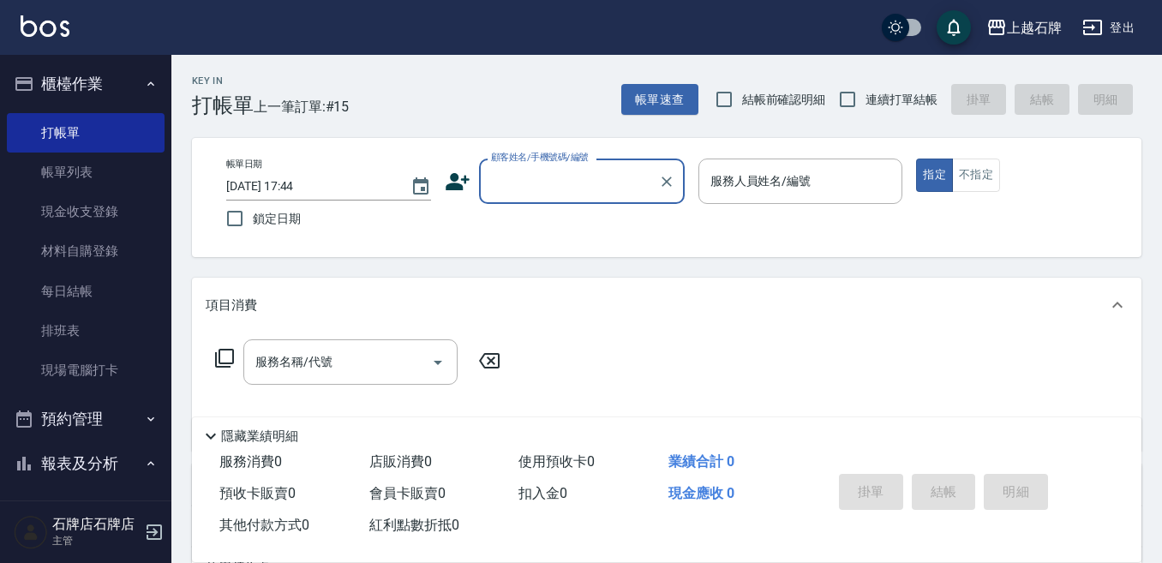
click at [624, 193] on input "顧客姓名/手機號碼/編號" at bounding box center [569, 181] width 165 height 30
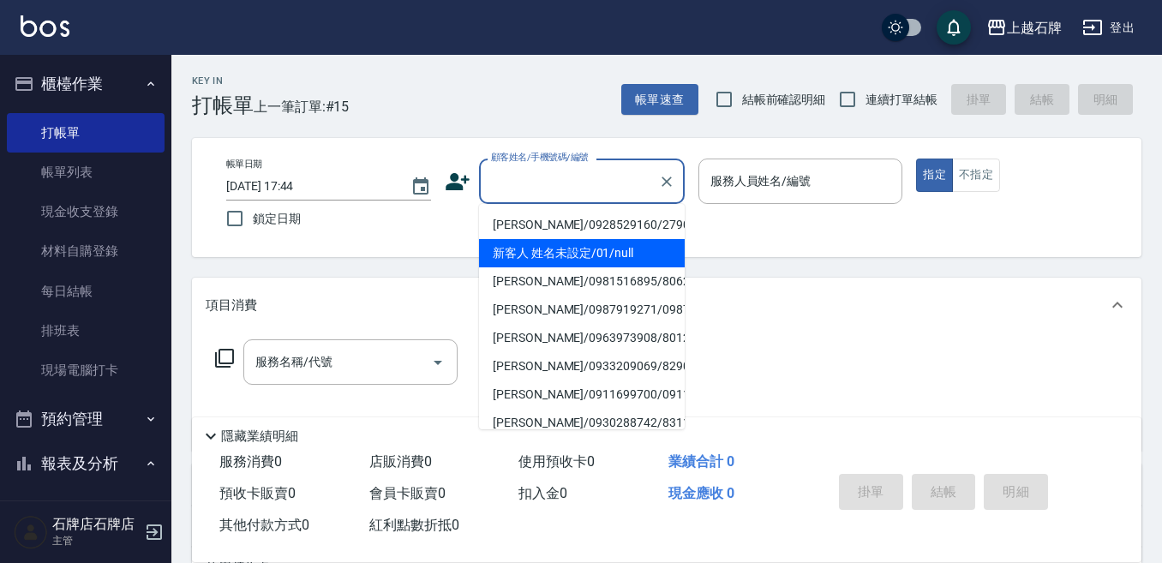
drag, startPoint x: 642, startPoint y: 257, endPoint x: 771, endPoint y: 221, distance: 134.3
click at [642, 256] on li "新客人 姓名未設定/01/null" at bounding box center [582, 253] width 206 height 28
type input "1"
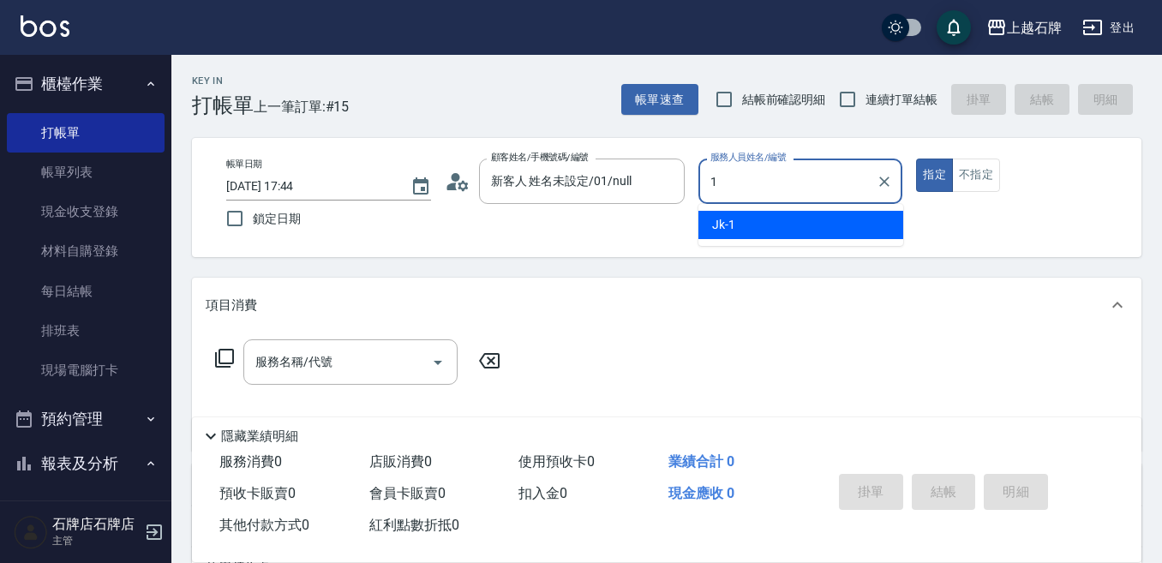
type input "新客人 姓名未設定/01/null"
click at [771, 221] on div "Jk -1" at bounding box center [801, 225] width 205 height 28
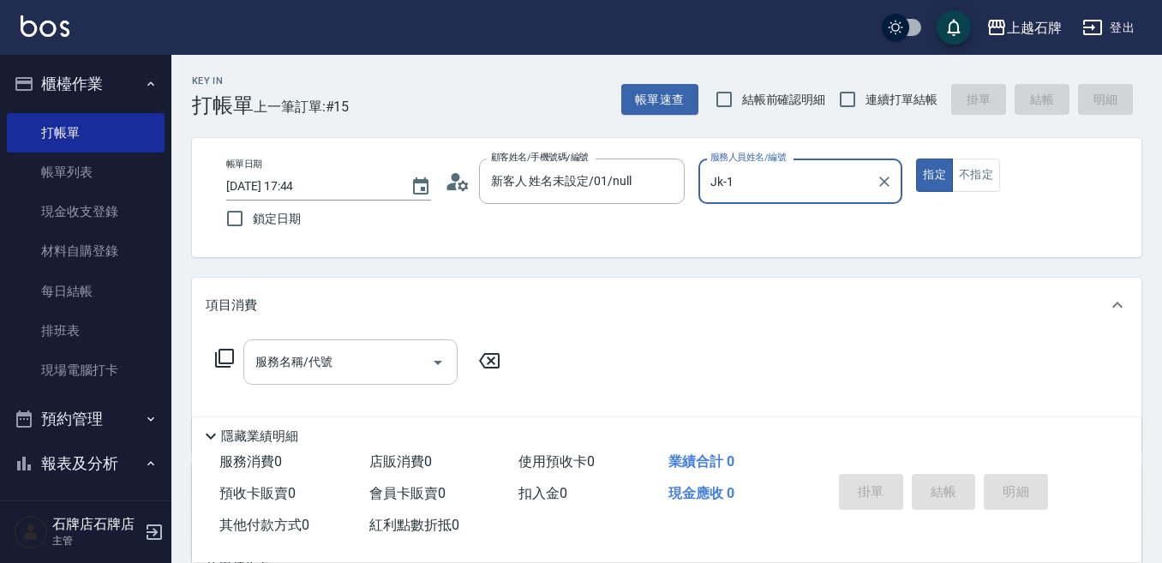
drag, startPoint x: 351, startPoint y: 350, endPoint x: 355, endPoint y: 357, distance: 8.8
click at [350, 358] on div "服務名稱/代號" at bounding box center [350, 361] width 214 height 45
type input "Jk-1"
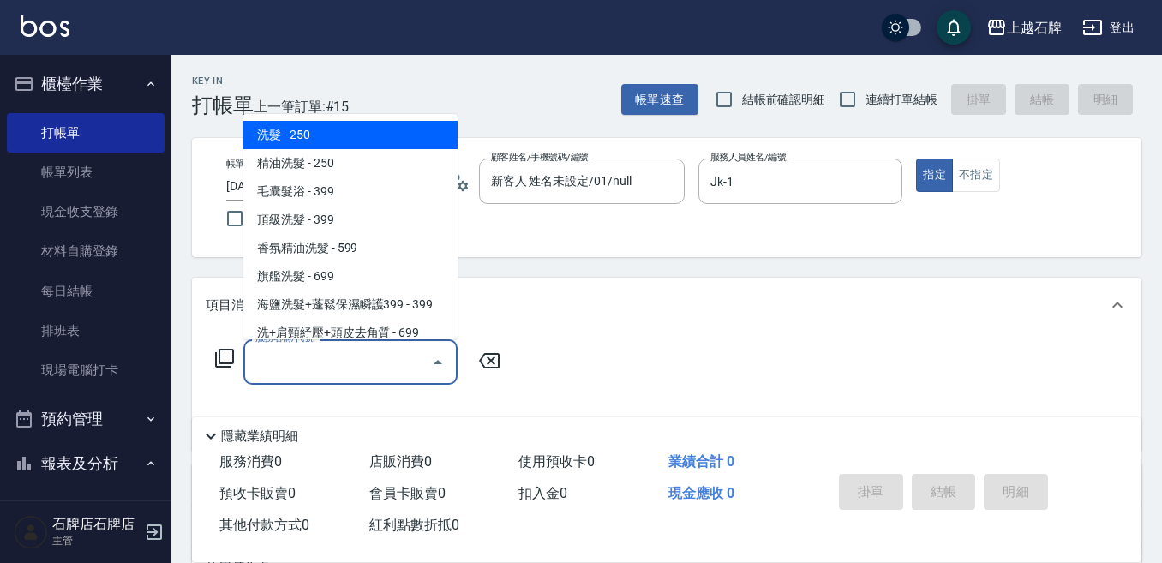
click at [357, 356] on input "服務名稱/代號" at bounding box center [337, 362] width 173 height 30
drag, startPoint x: 362, startPoint y: 352, endPoint x: 378, endPoint y: 355, distance: 16.5
click at [364, 352] on input "服務名稱/代號" at bounding box center [337, 362] width 173 height 30
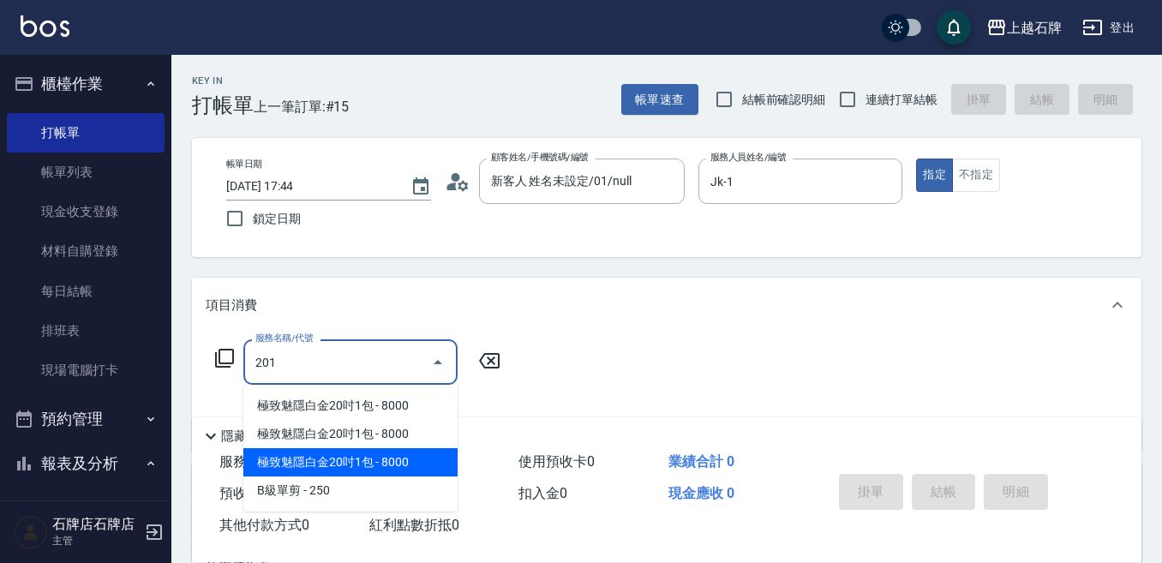
click at [360, 469] on span "極致魅隱白金20吋1包 - 8000" at bounding box center [350, 462] width 214 height 28
type input "極致魅隱白金20吋1包(742)"
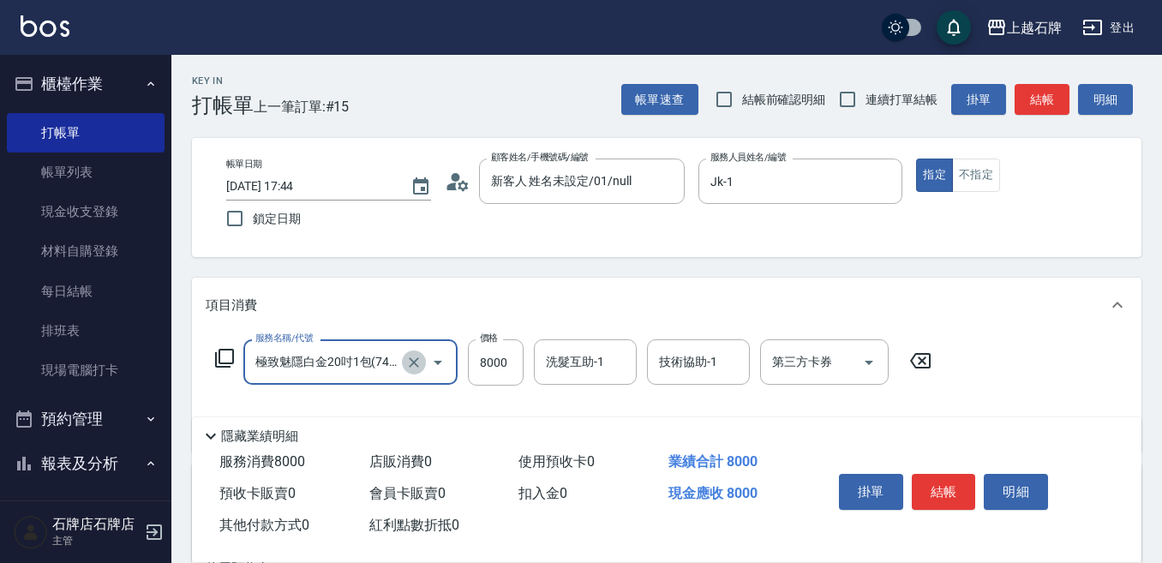
click at [422, 357] on icon "Clear" at bounding box center [413, 362] width 17 height 17
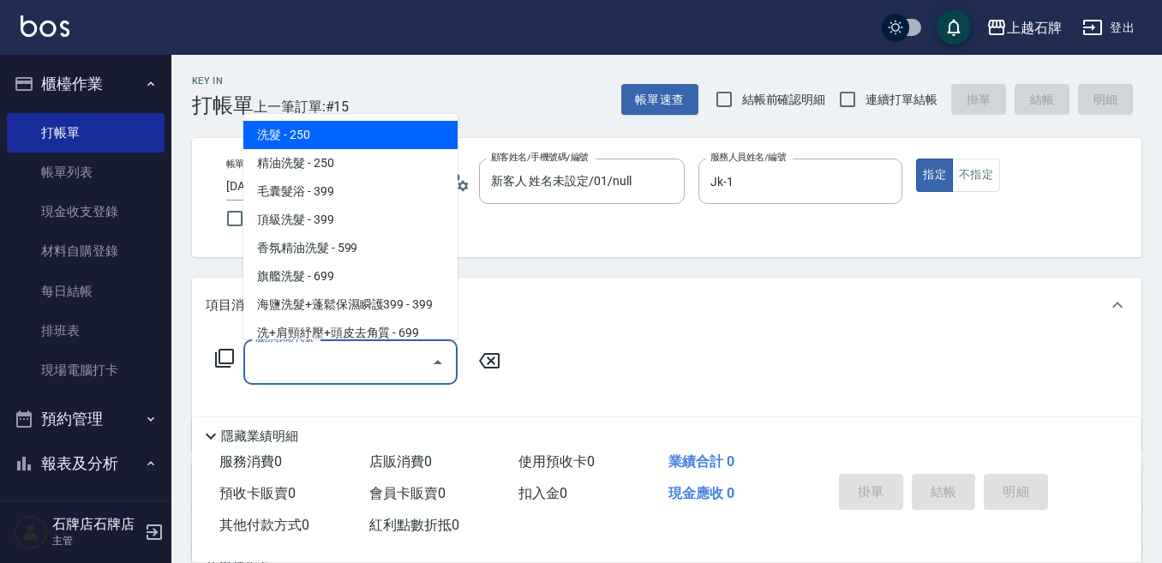
type input "0"
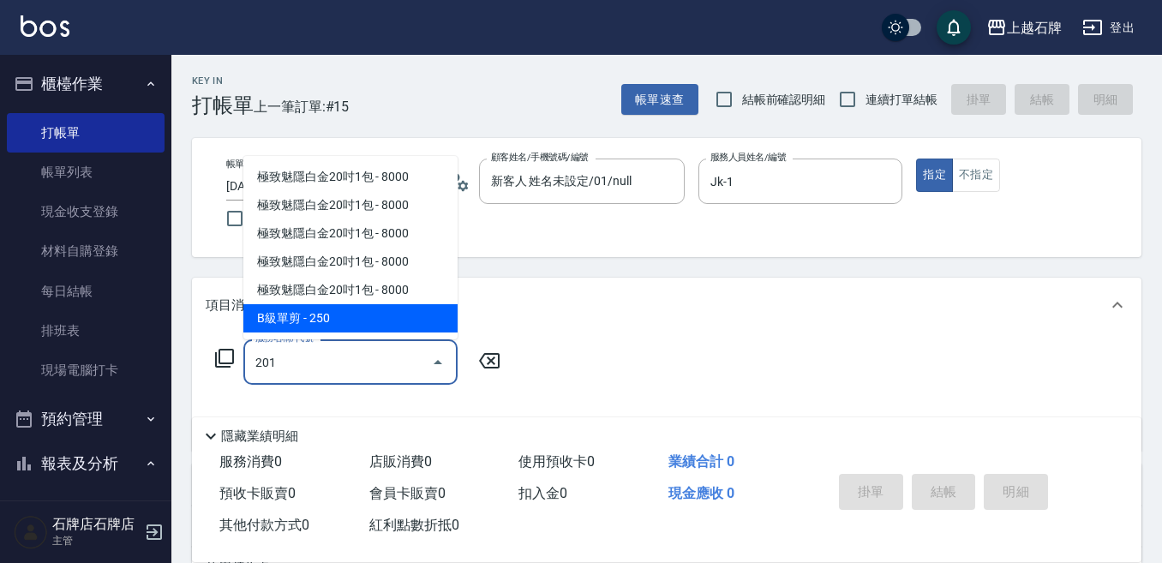
click at [383, 326] on span "B級單剪 - 250" at bounding box center [350, 318] width 214 height 28
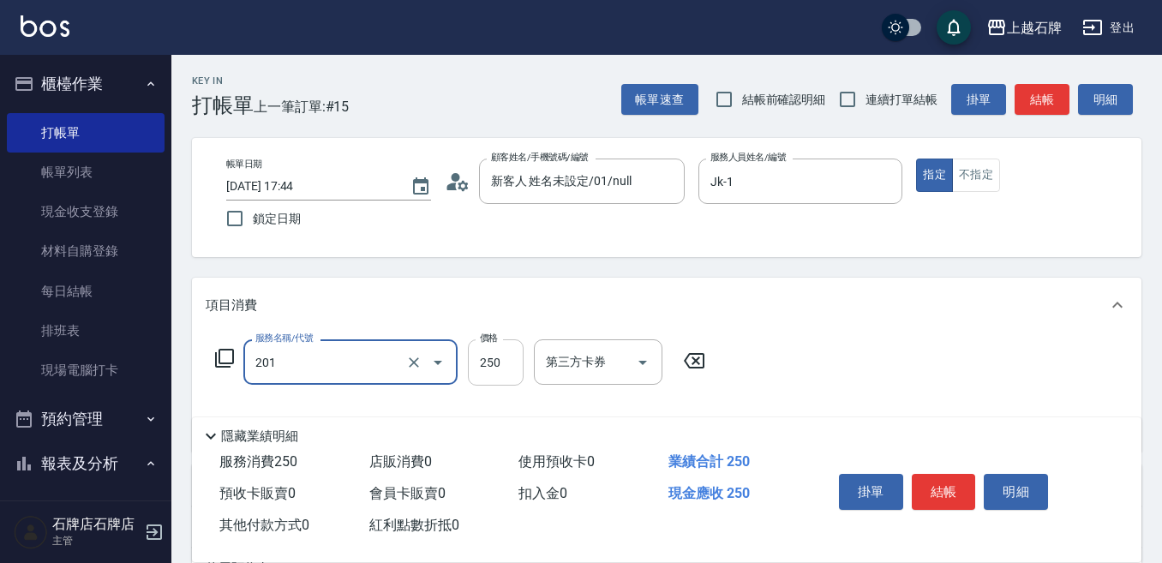
type input "B級單剪(201)"
click at [514, 369] on input "250" at bounding box center [496, 362] width 56 height 46
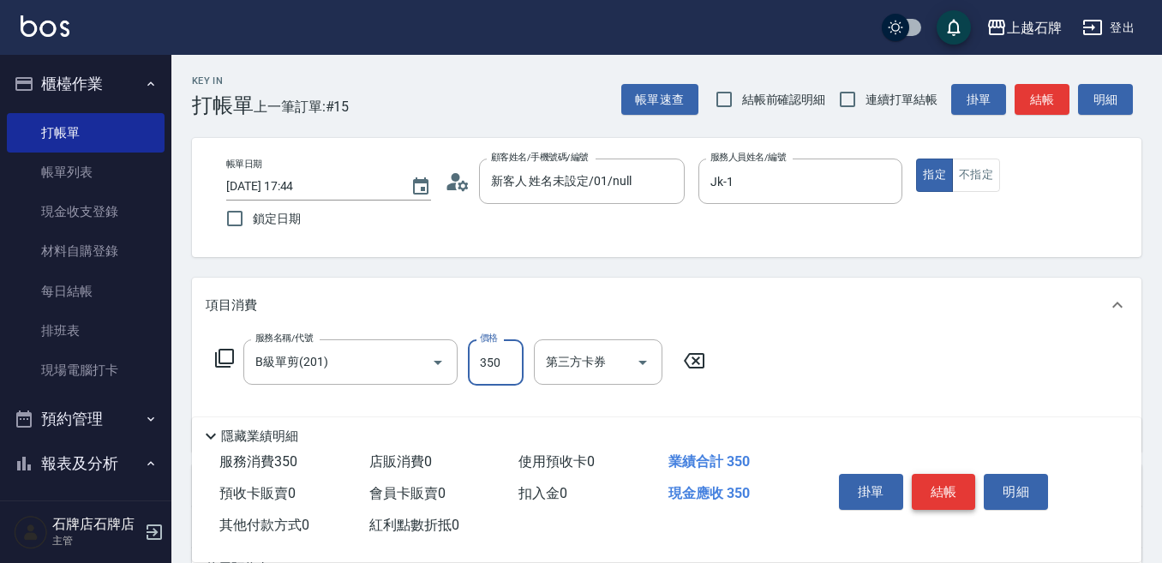
type input "350"
click at [964, 483] on button "結帳" at bounding box center [944, 492] width 64 height 36
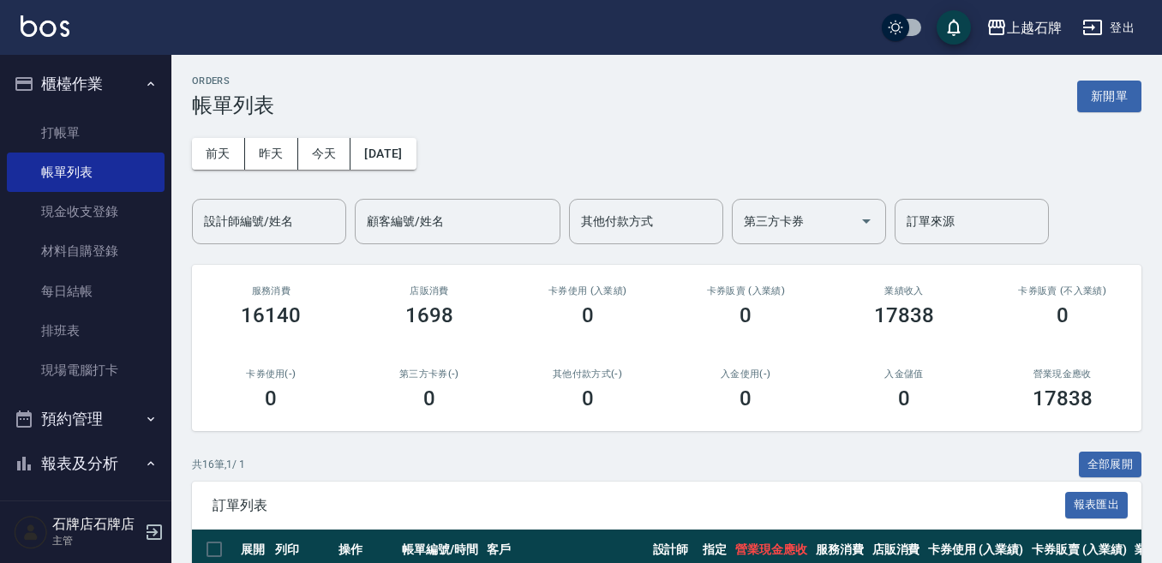
scroll to position [86, 0]
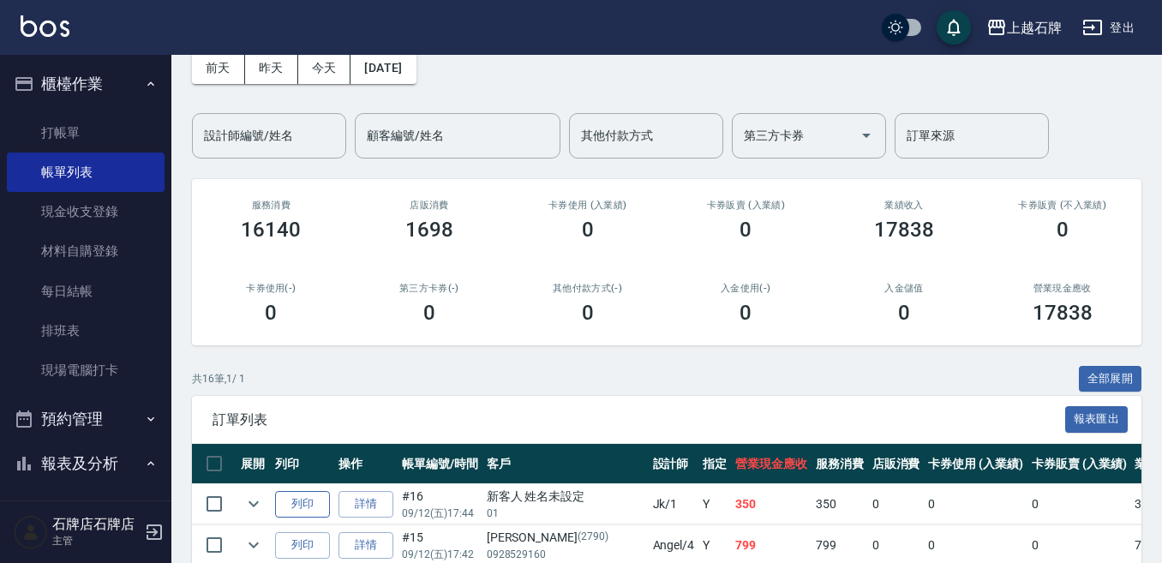
click at [300, 495] on button "列印" at bounding box center [302, 504] width 55 height 27
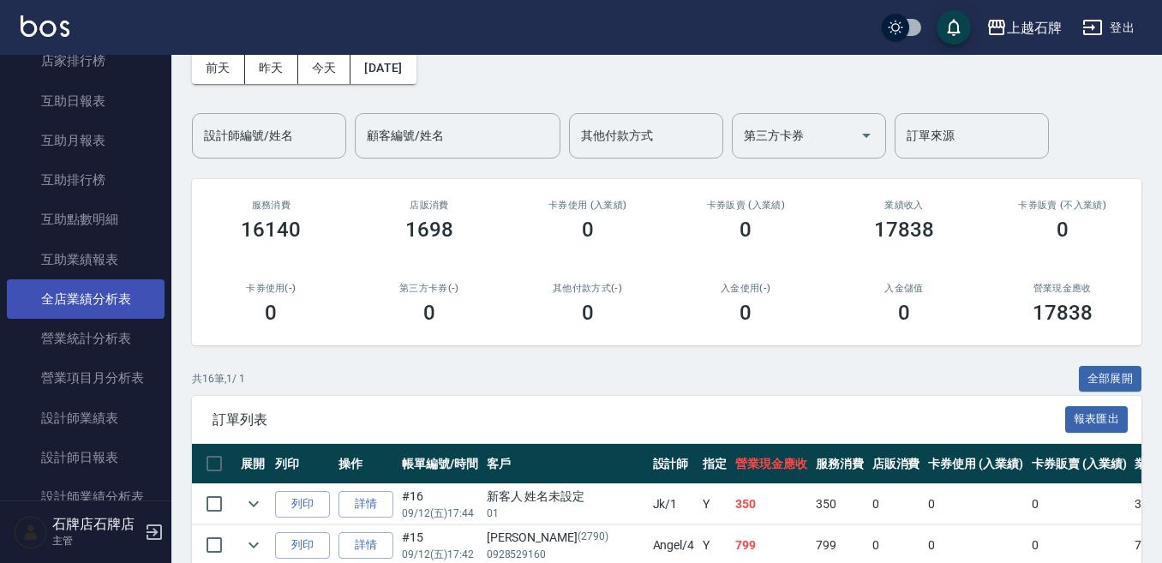
scroll to position [686, 0]
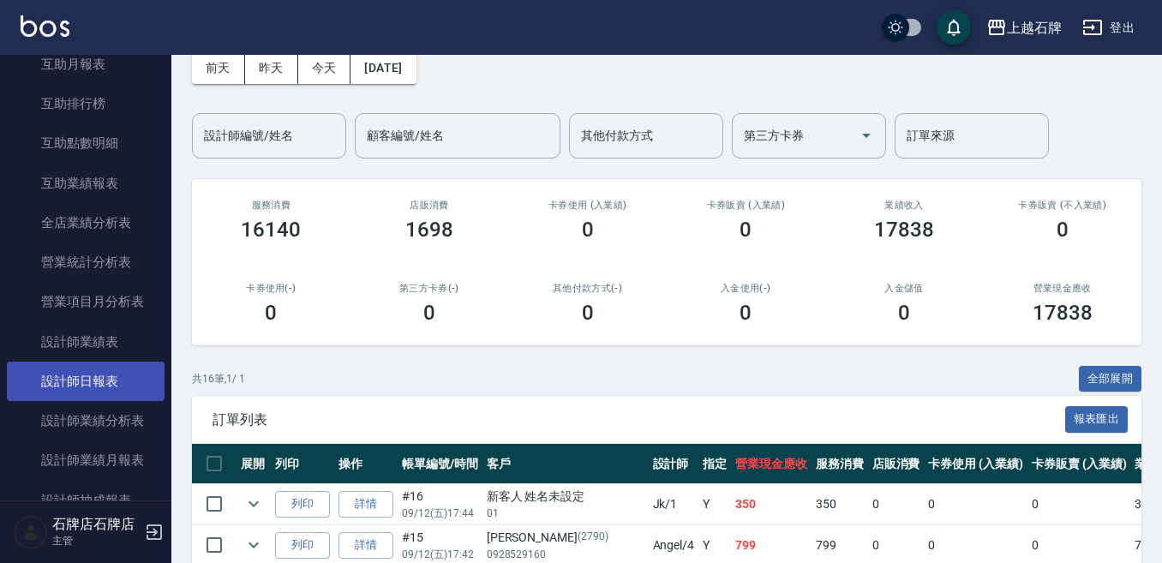
click at [77, 381] on link "設計師日報表" at bounding box center [86, 381] width 158 height 39
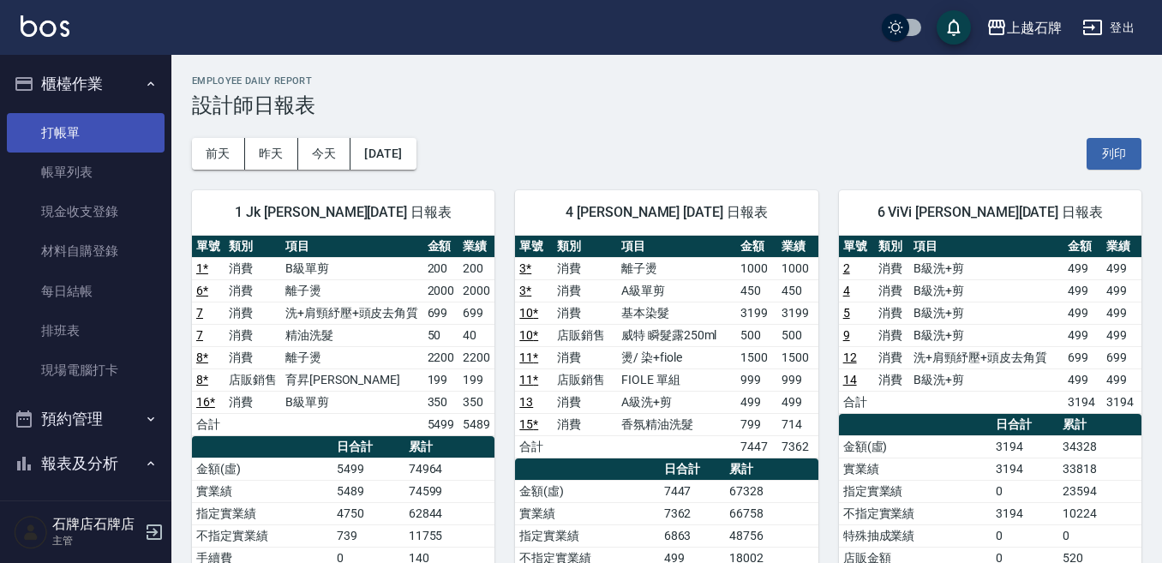
click at [126, 132] on link "打帳單" at bounding box center [86, 132] width 158 height 39
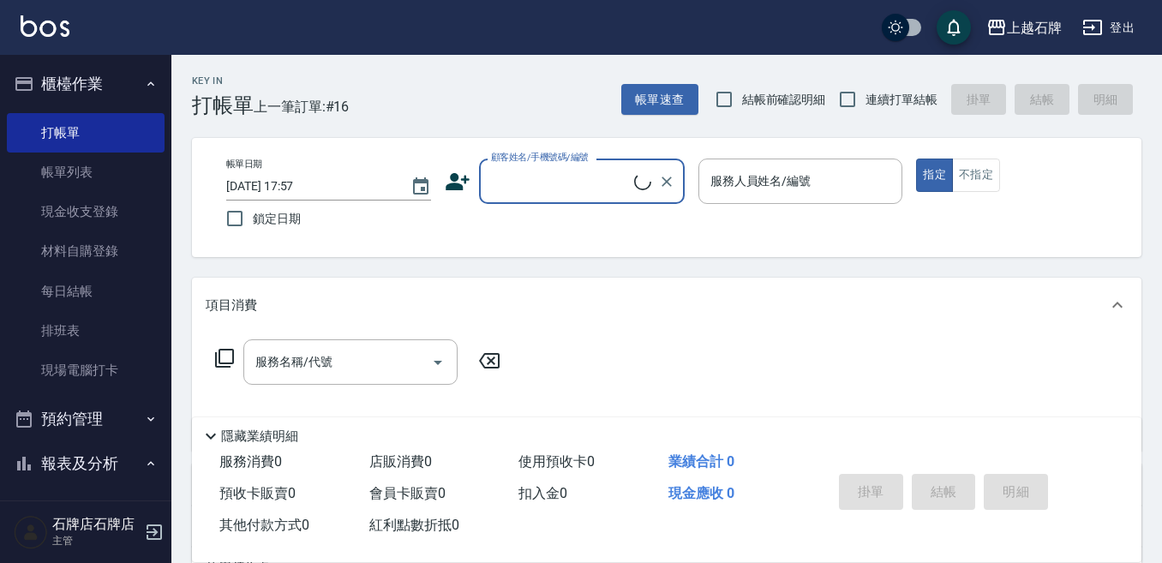
click at [430, 78] on div "Key In 打帳單 上一筆訂單:#16 帳單速查 結帳前確認明細 連續打單結帳 掛單 結帳 明細" at bounding box center [656, 86] width 970 height 63
